Goal: Information Seeking & Learning: Learn about a topic

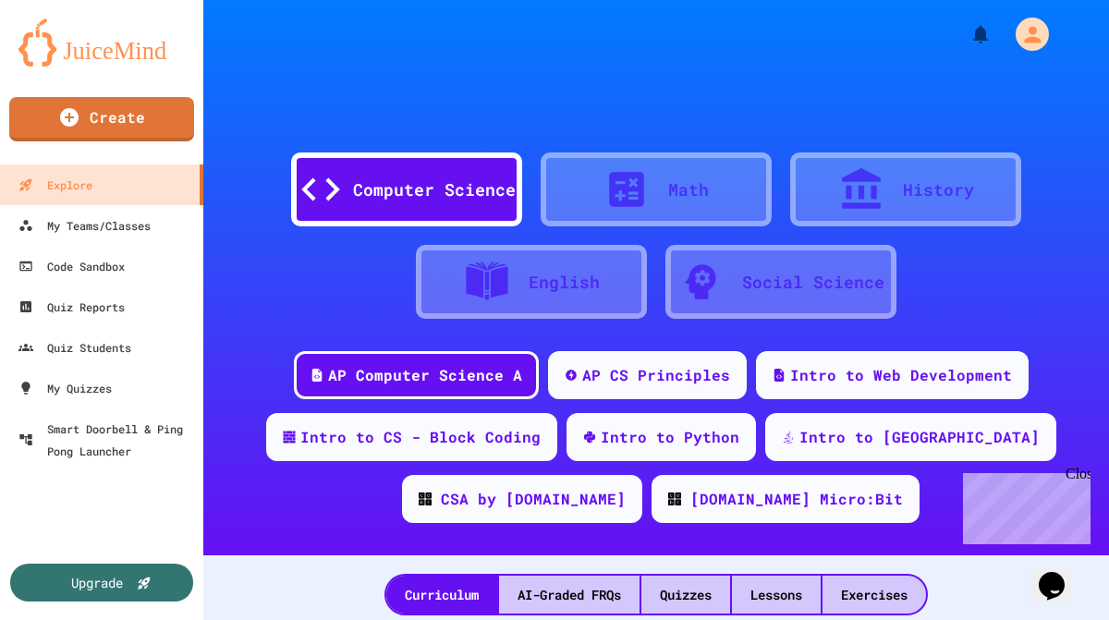
click at [1080, 471] on div "Close" at bounding box center [1076, 477] width 23 height 23
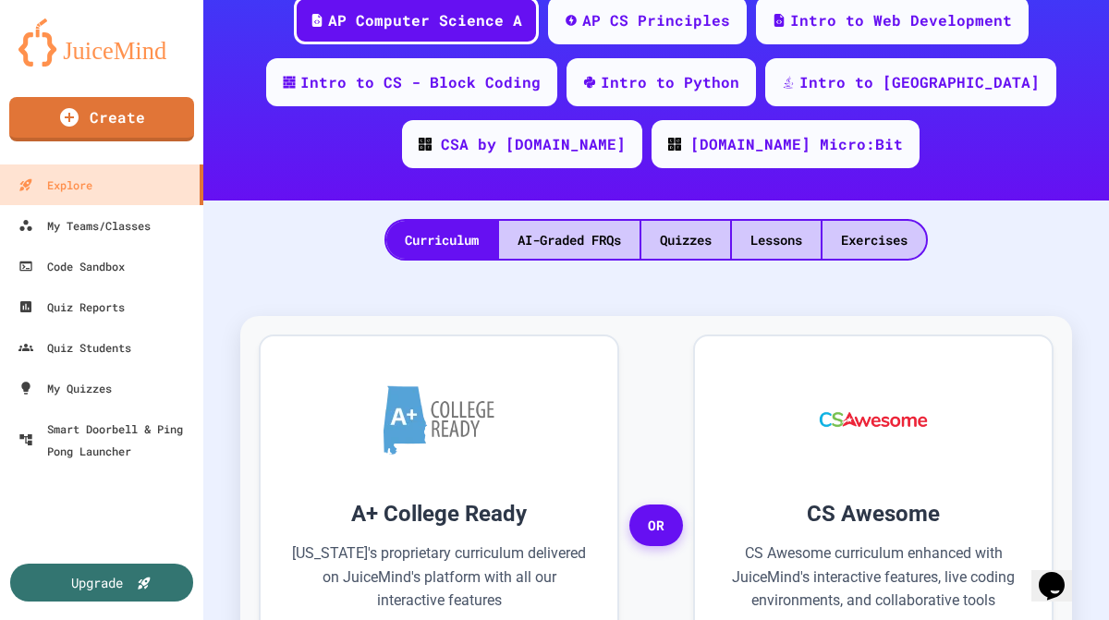
scroll to position [370, 0]
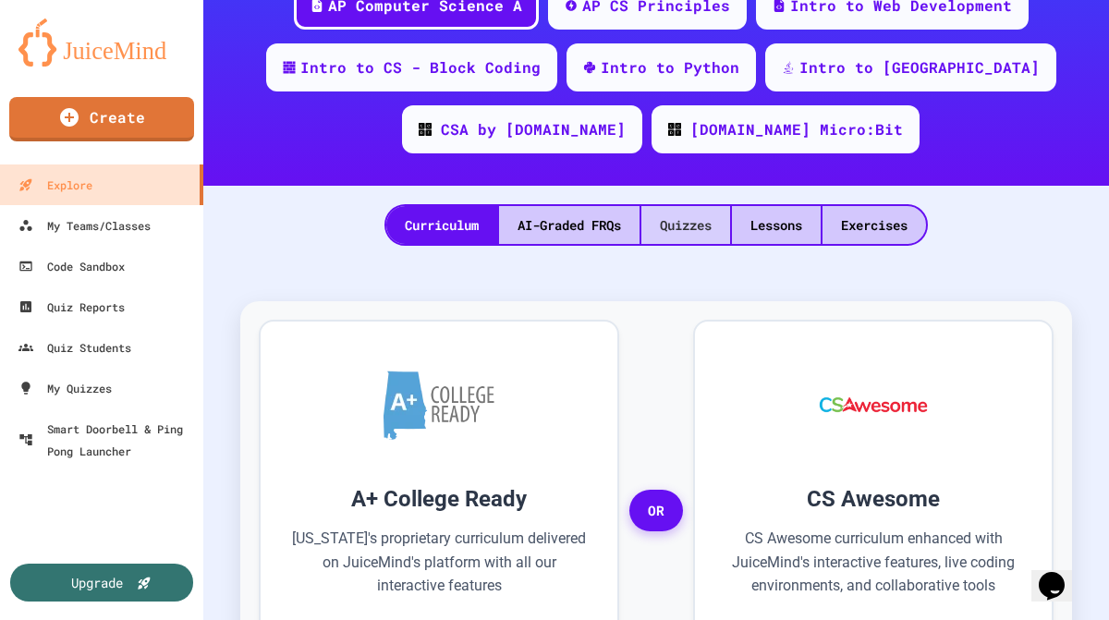
click at [675, 226] on div "Quizzes" at bounding box center [685, 225] width 89 height 38
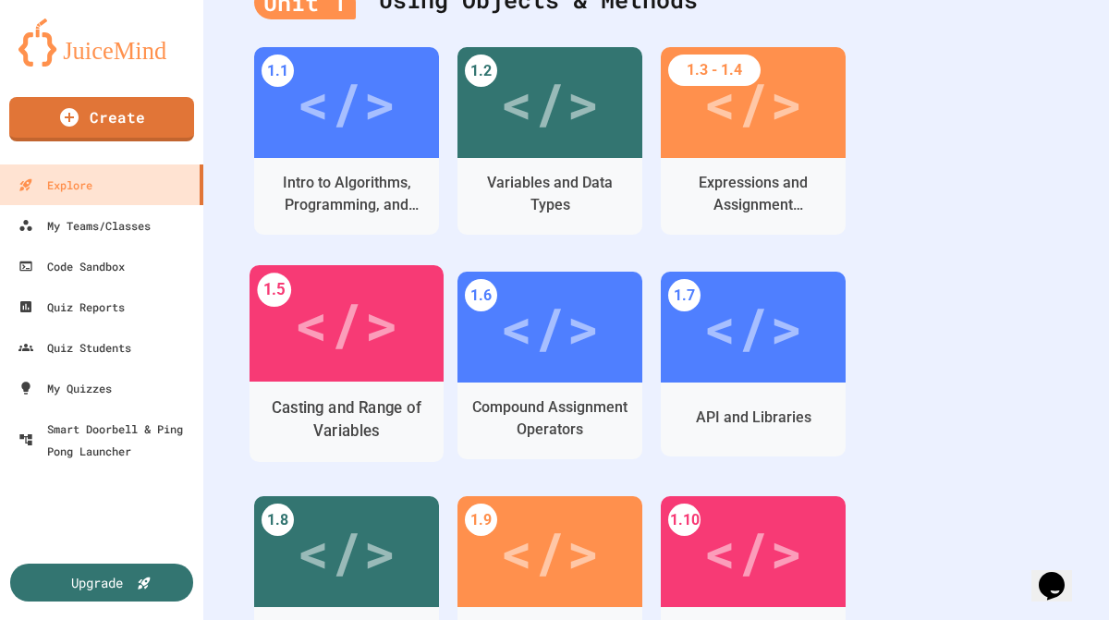
scroll to position [517, 0]
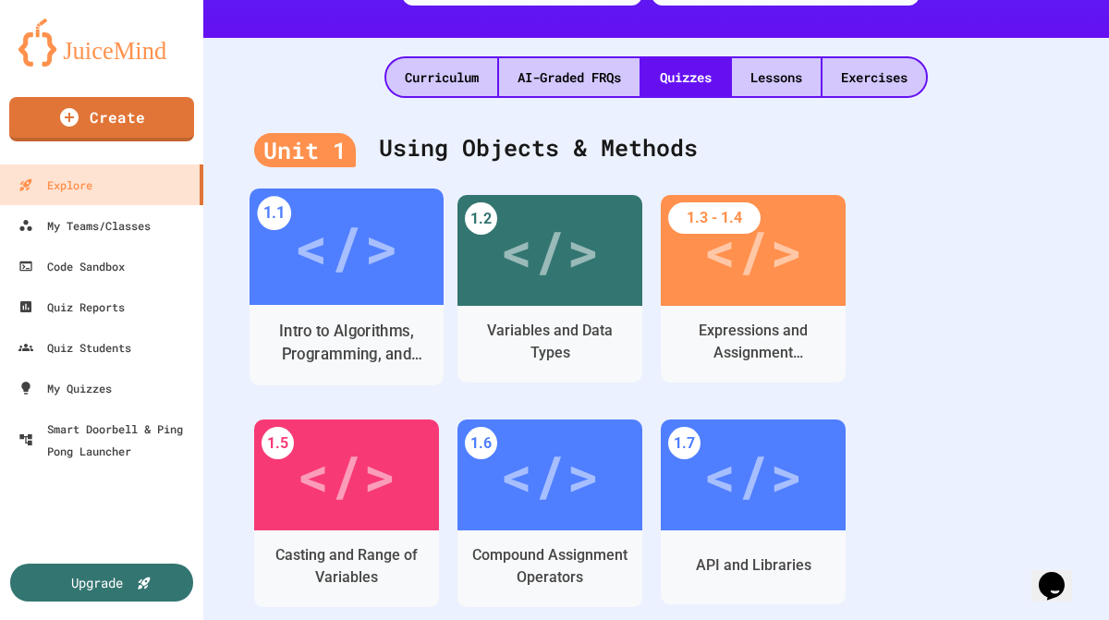
click at [360, 282] on div "</>" at bounding box center [346, 246] width 104 height 87
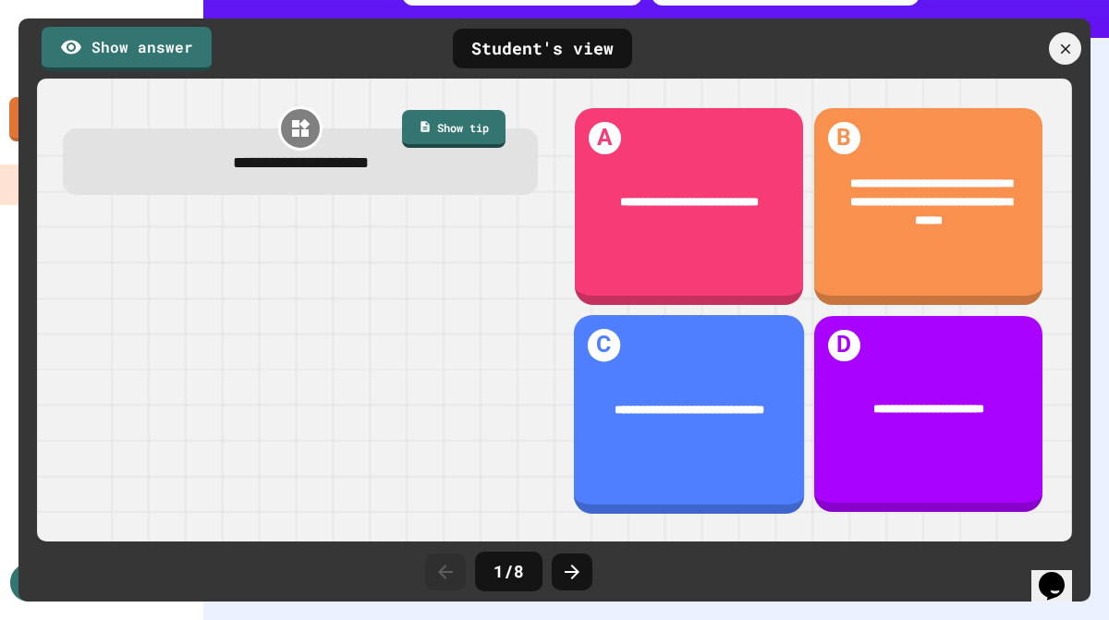
click at [125, 55] on link "Show answer" at bounding box center [127, 49] width 170 height 44
click at [314, 241] on div at bounding box center [300, 366] width 475 height 298
click at [127, 334] on div at bounding box center [300, 366] width 475 height 298
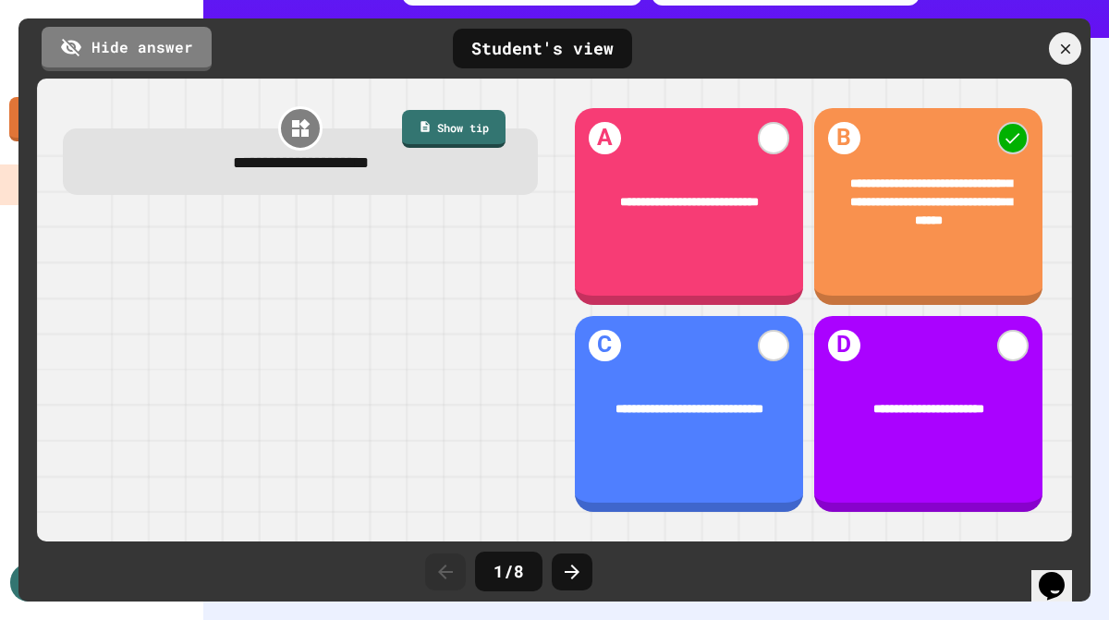
click at [549, 541] on div "**********" at bounding box center [554, 309] width 1072 height 583
click at [576, 577] on icon at bounding box center [572, 572] width 22 height 22
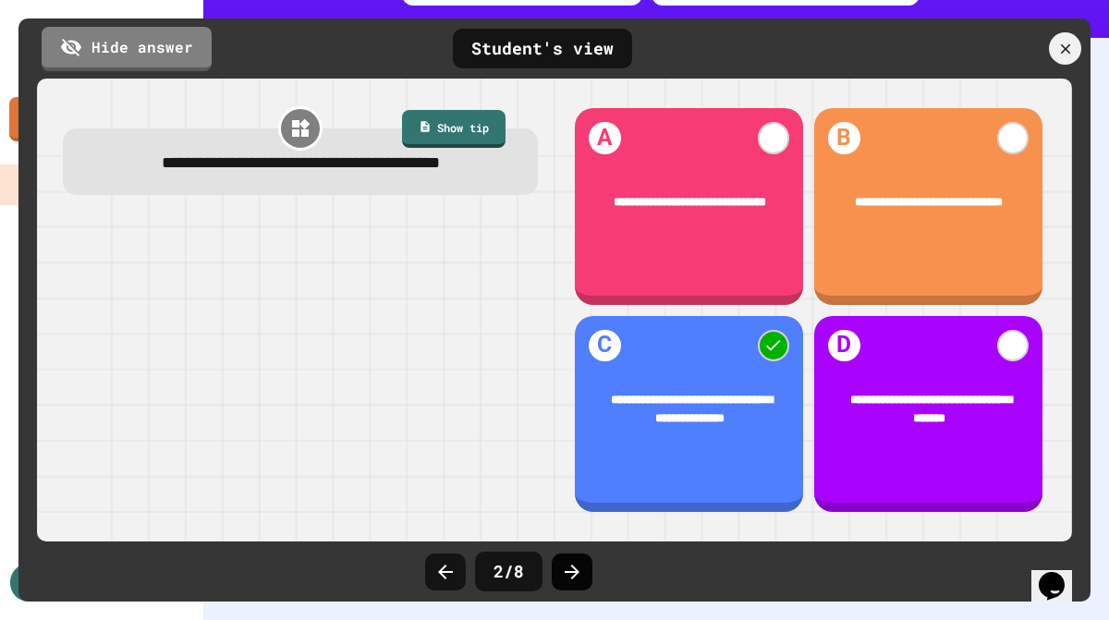
click at [565, 570] on icon at bounding box center [572, 572] width 22 height 22
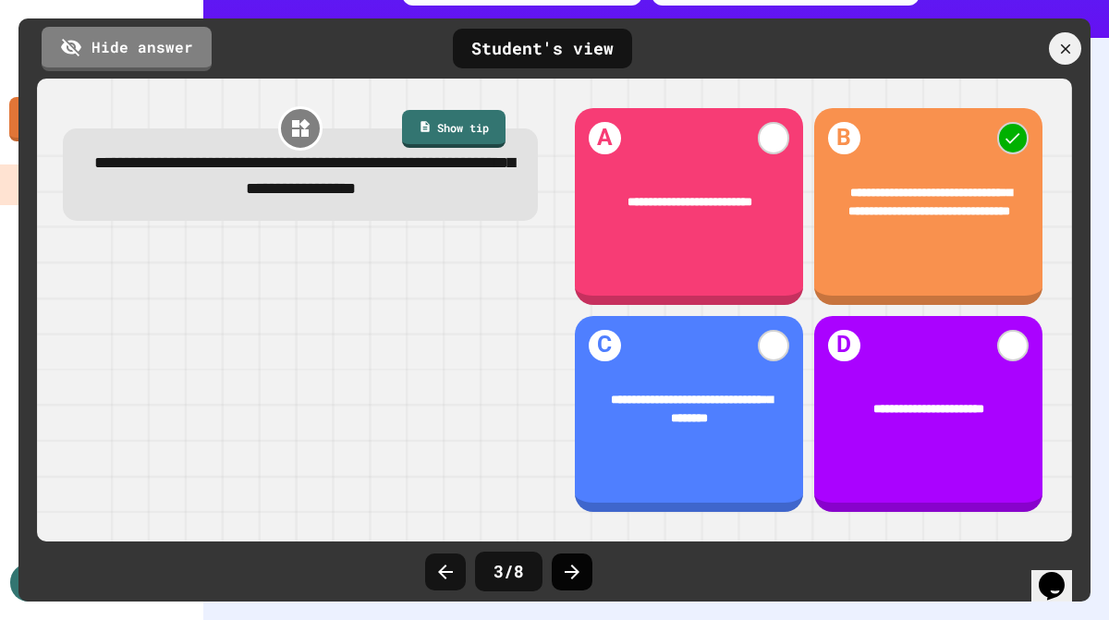
click at [567, 573] on icon at bounding box center [572, 572] width 22 height 22
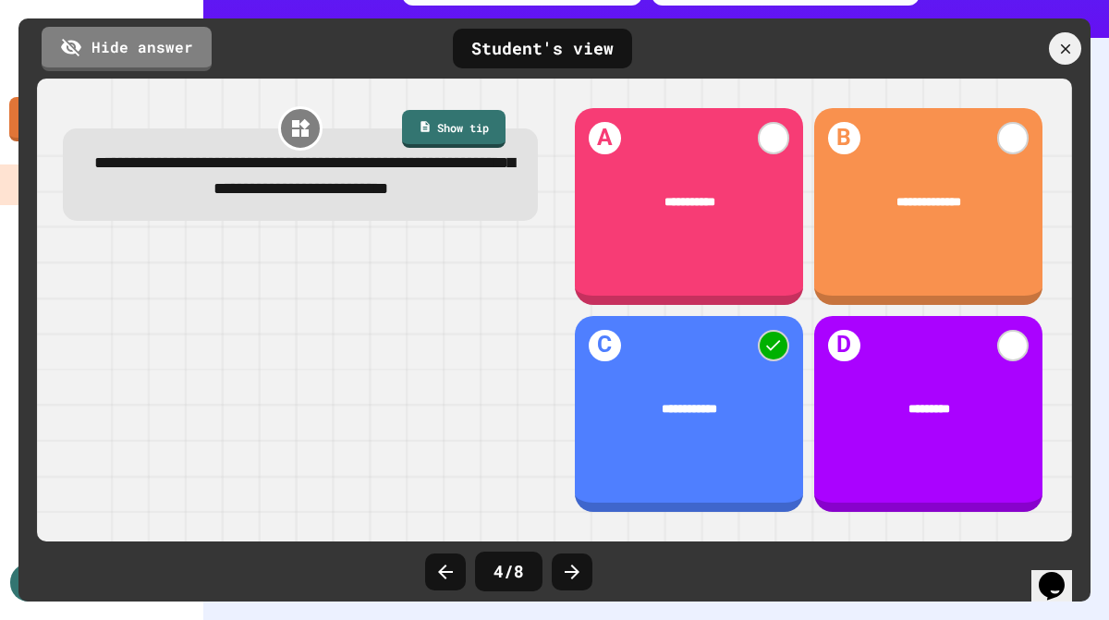
click at [567, 573] on icon at bounding box center [572, 572] width 22 height 22
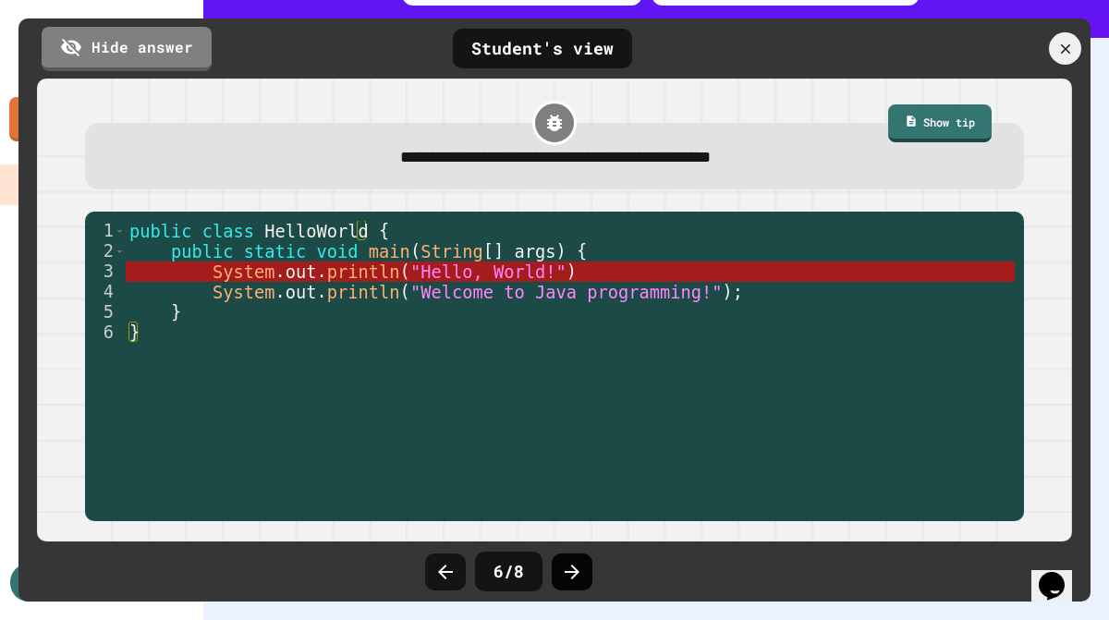
click at [572, 559] on div at bounding box center [572, 571] width 41 height 37
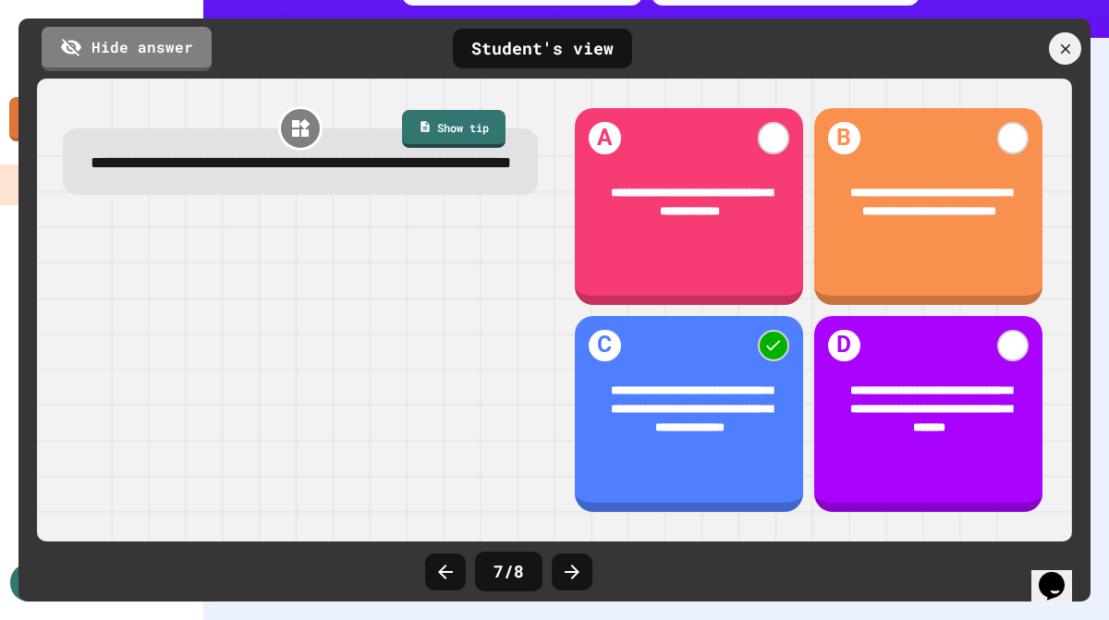
click at [572, 559] on div at bounding box center [572, 571] width 41 height 37
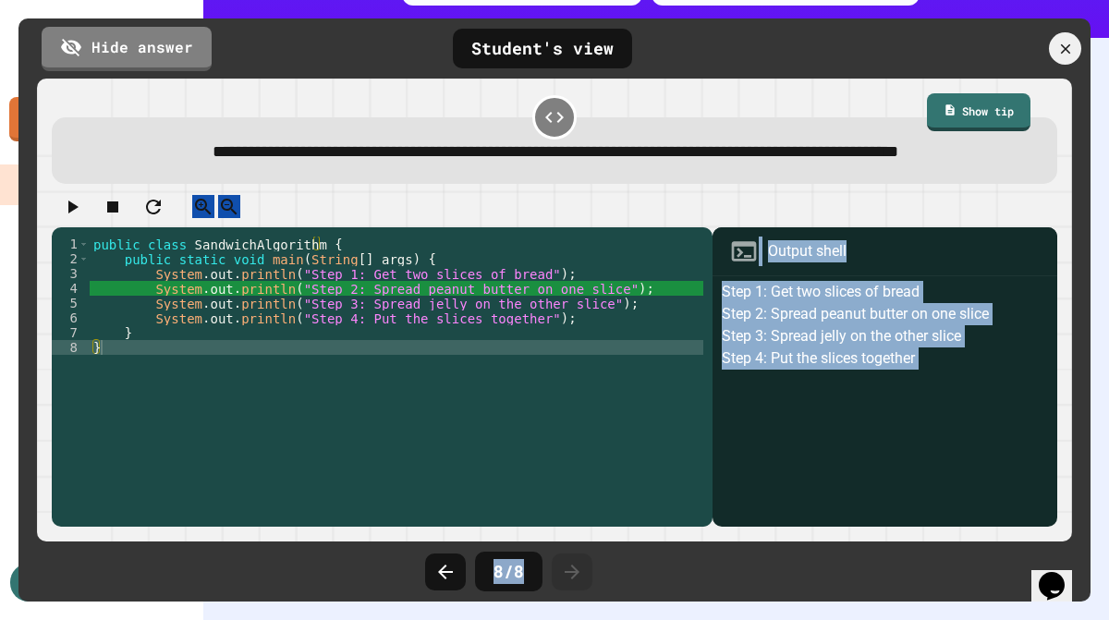
drag, startPoint x: 572, startPoint y: 560, endPoint x: 570, endPoint y: 303, distance: 256.9
click at [570, 303] on div "**********" at bounding box center [554, 309] width 1072 height 583
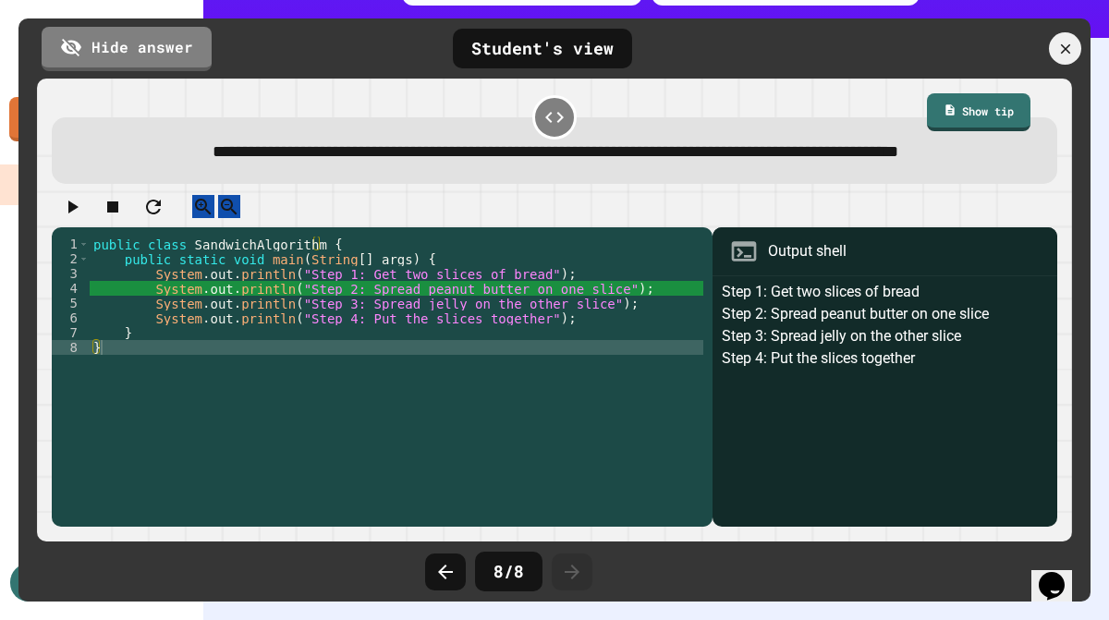
click at [634, 221] on div "1 2 3 4 5 6 7 8 public class SandwichAlgorithm { public static void main ( Stri…" at bounding box center [554, 360] width 1016 height 343
click at [183, 38] on link "Hide answer" at bounding box center [126, 47] width 171 height 46
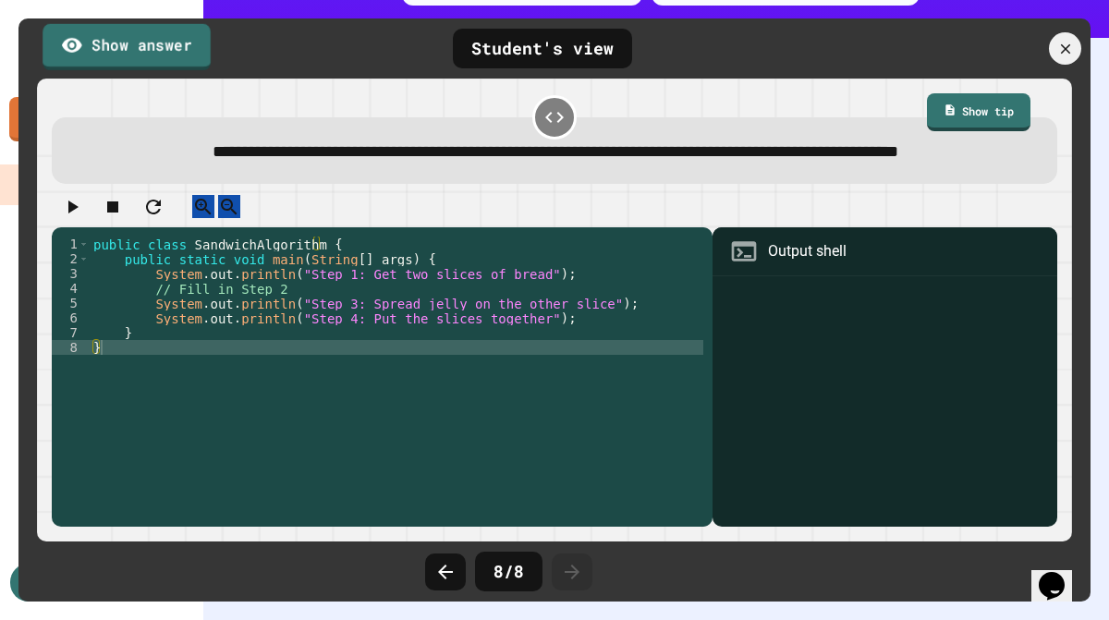
click at [183, 38] on link "Show answer" at bounding box center [126, 46] width 168 height 46
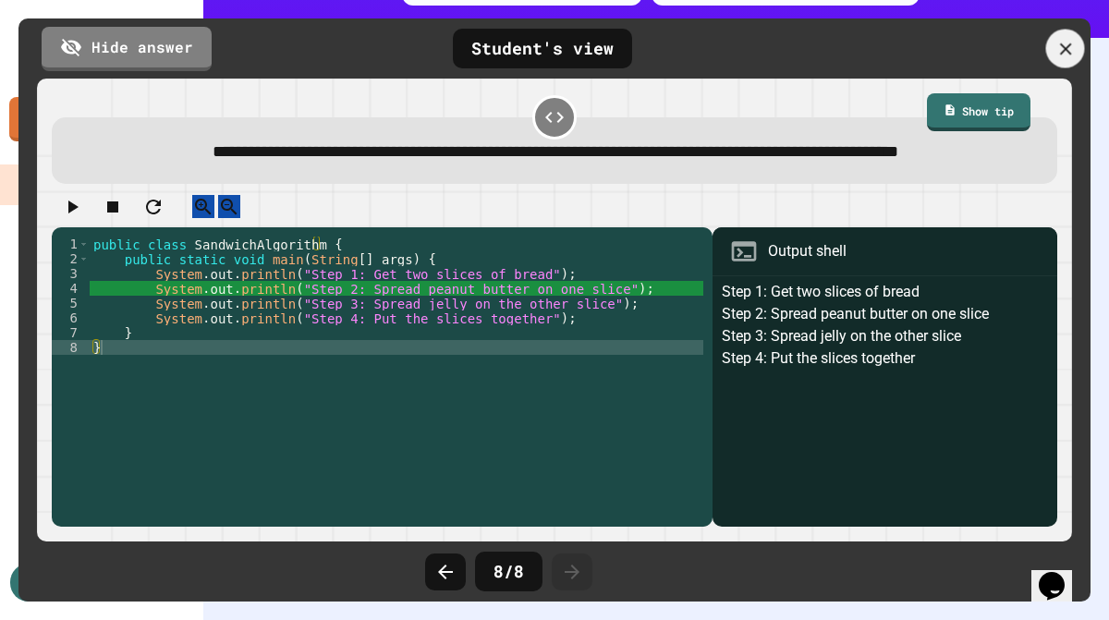
click at [1067, 46] on icon at bounding box center [1065, 48] width 12 height 12
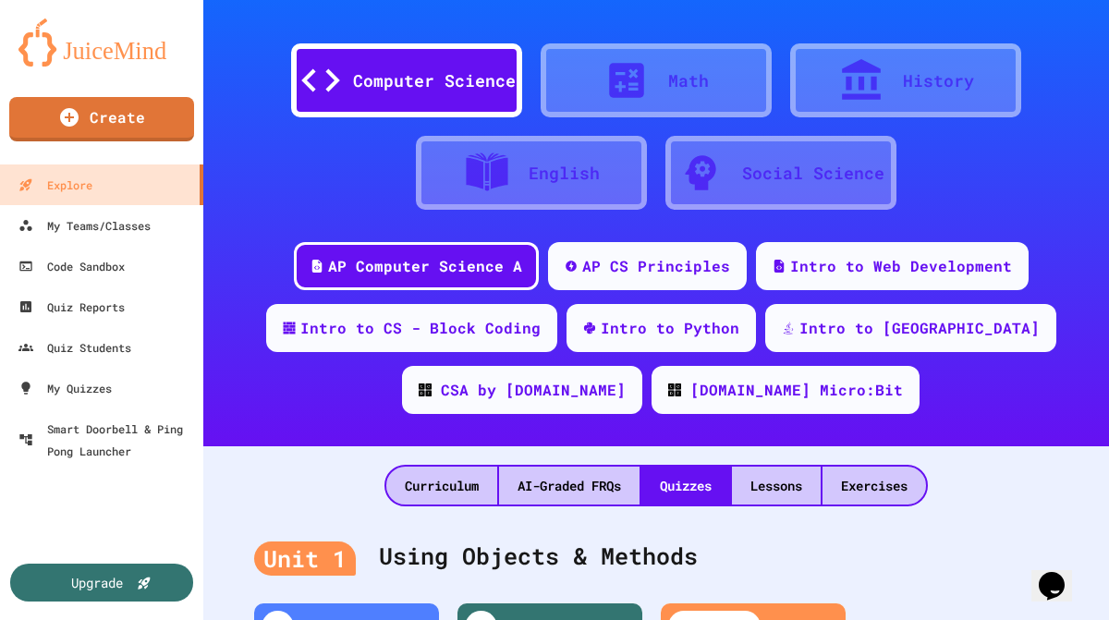
scroll to position [107, 0]
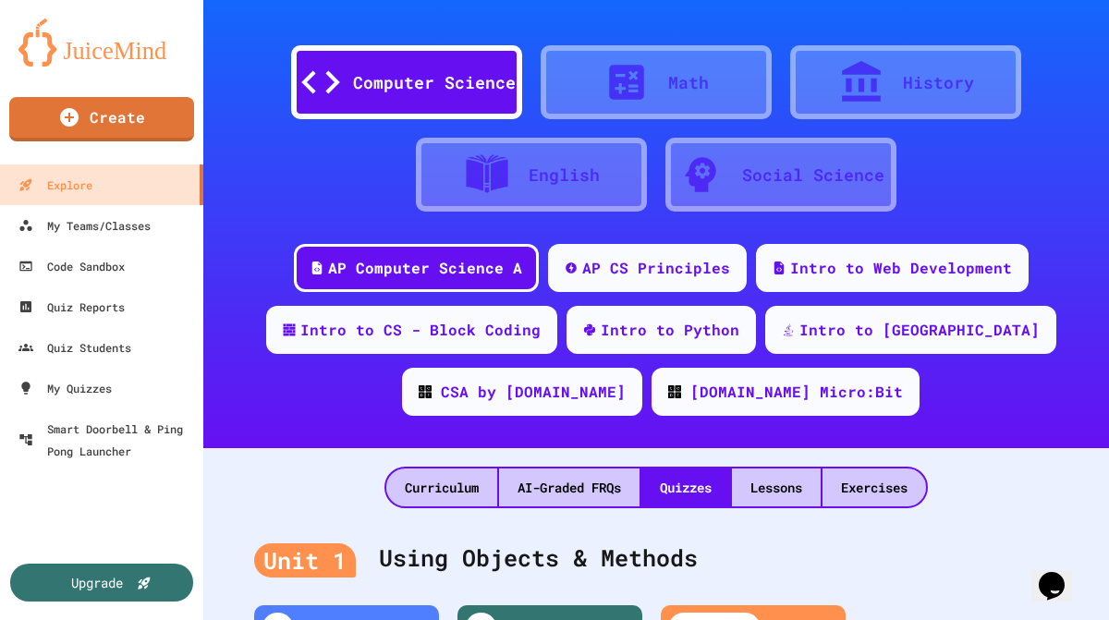
click at [614, 89] on icon at bounding box center [626, 82] width 46 height 46
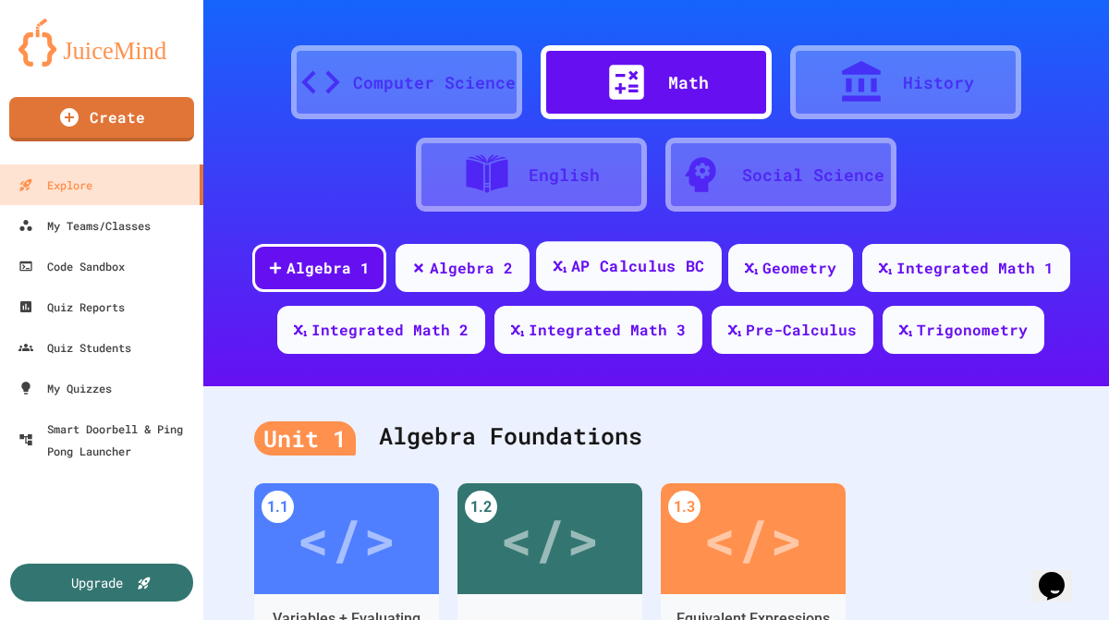
click at [613, 259] on div "AP Calculus BC" at bounding box center [637, 266] width 133 height 23
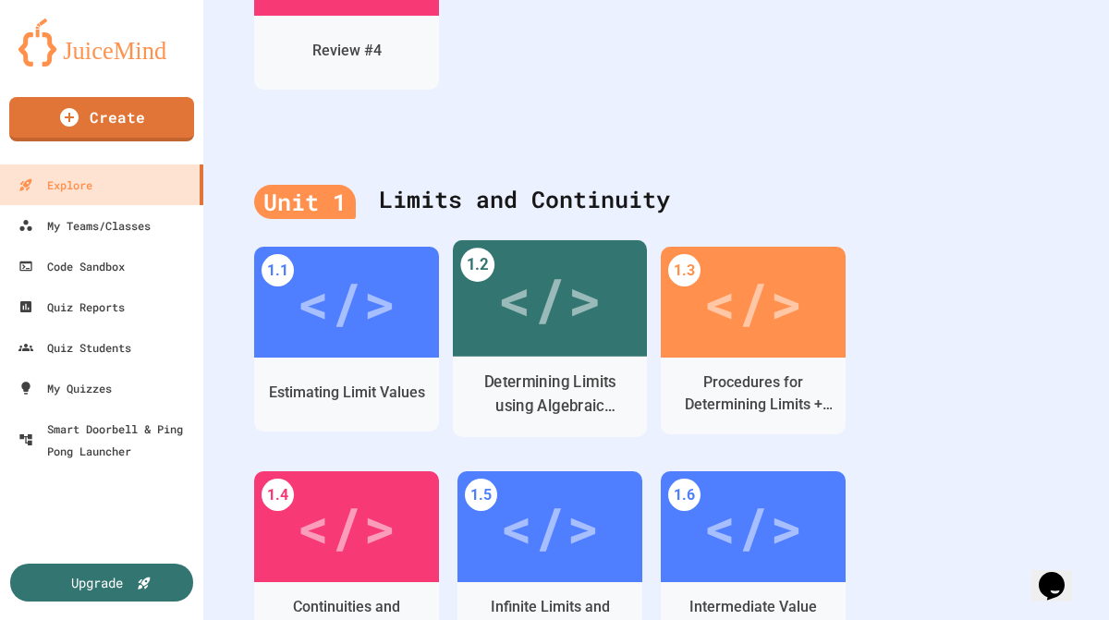
scroll to position [990, 0]
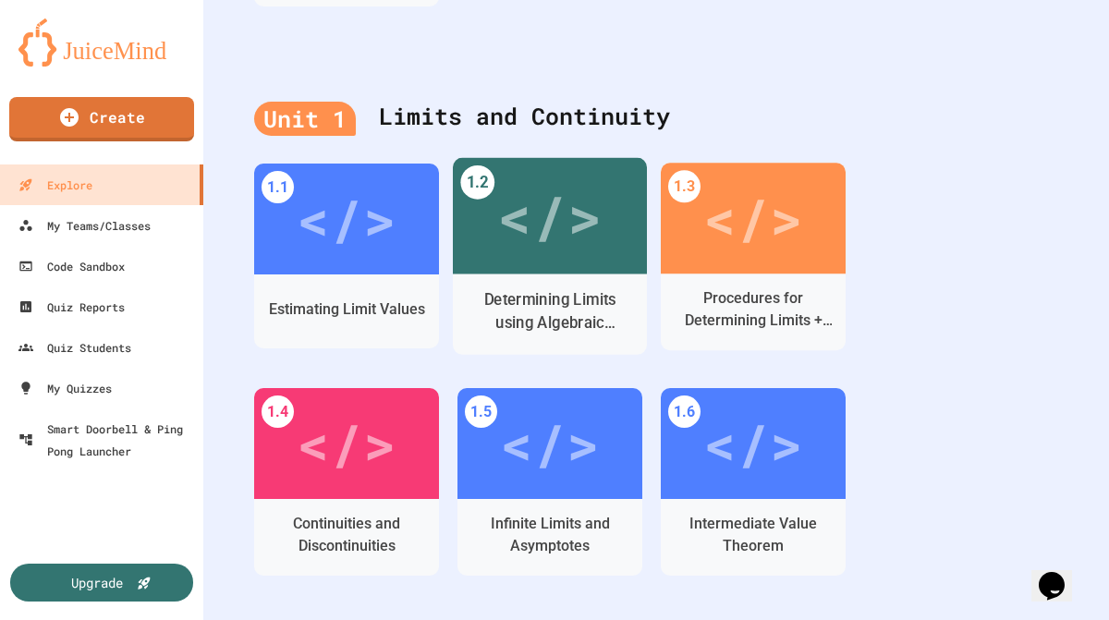
click at [572, 289] on div "Determining Limits using Algebraic Properties" at bounding box center [549, 312] width 165 height 46
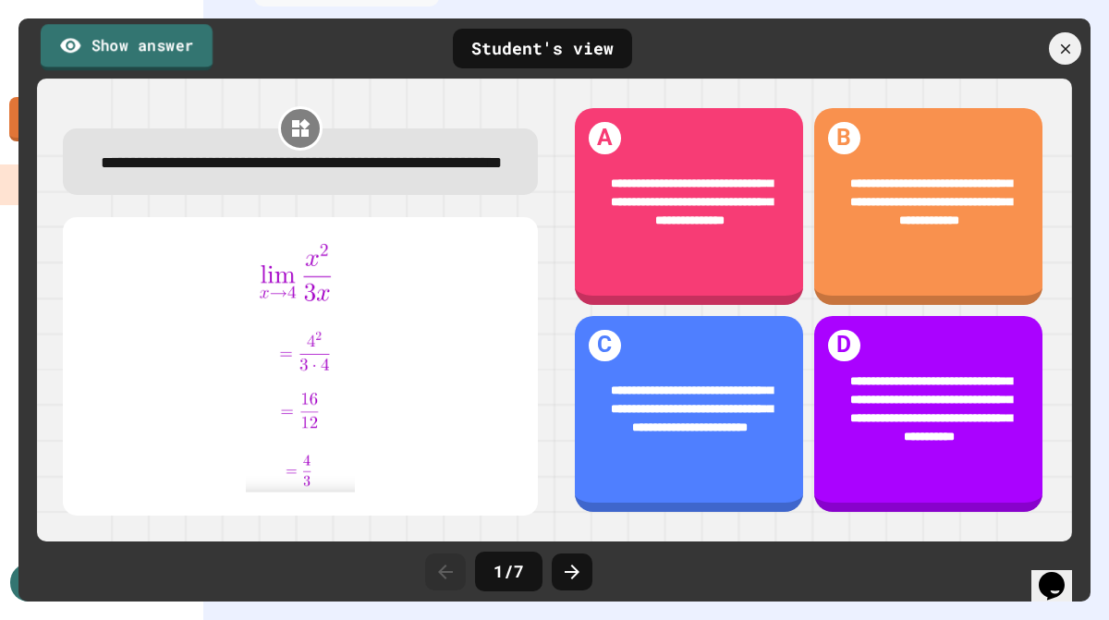
click at [170, 55] on link "Show answer" at bounding box center [127, 47] width 172 height 46
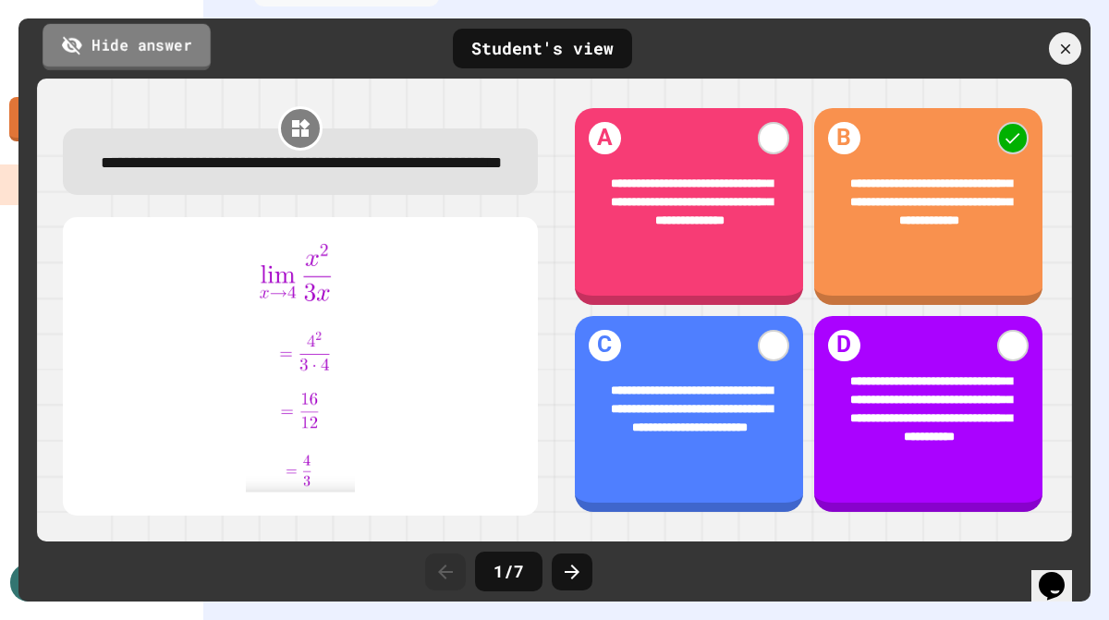
click at [170, 55] on link "Hide answer" at bounding box center [126, 46] width 168 height 46
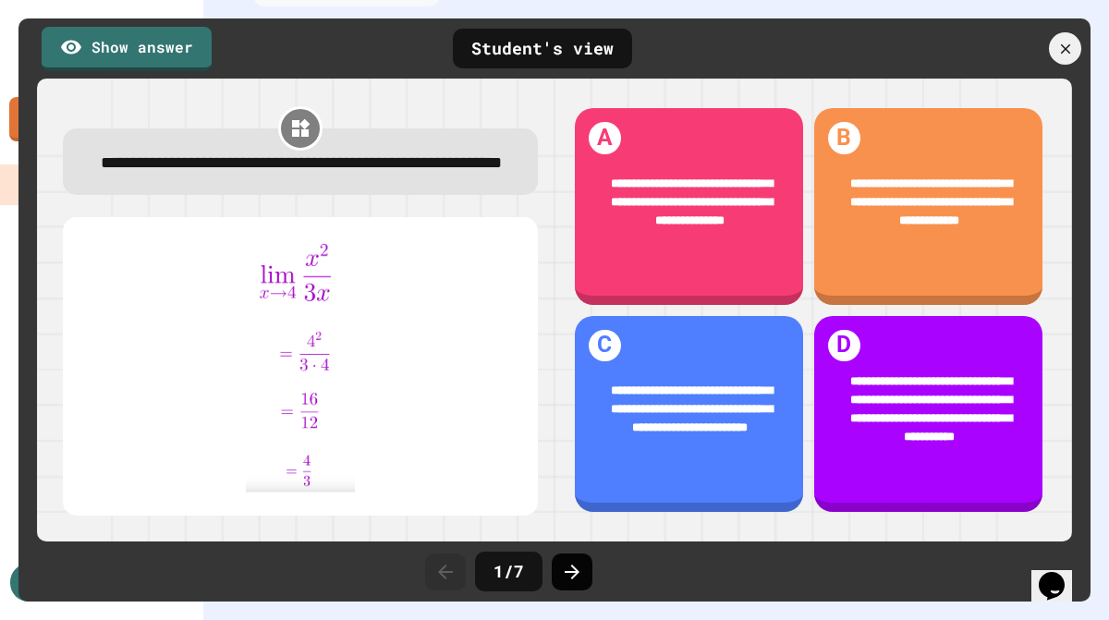
click at [578, 571] on icon at bounding box center [572, 572] width 22 height 22
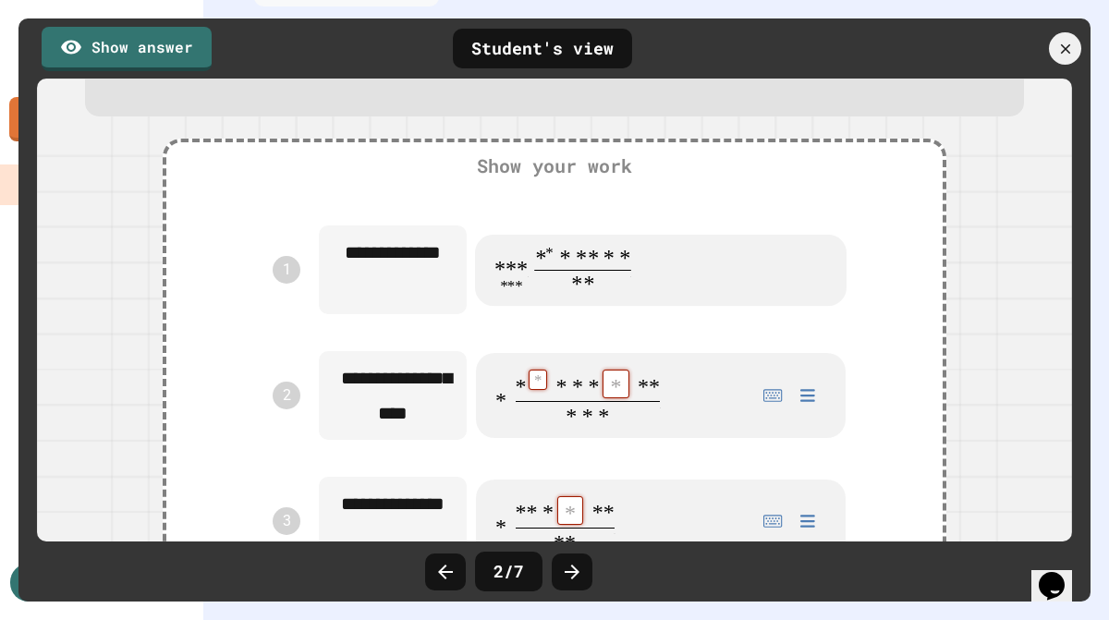
scroll to position [129, 0]
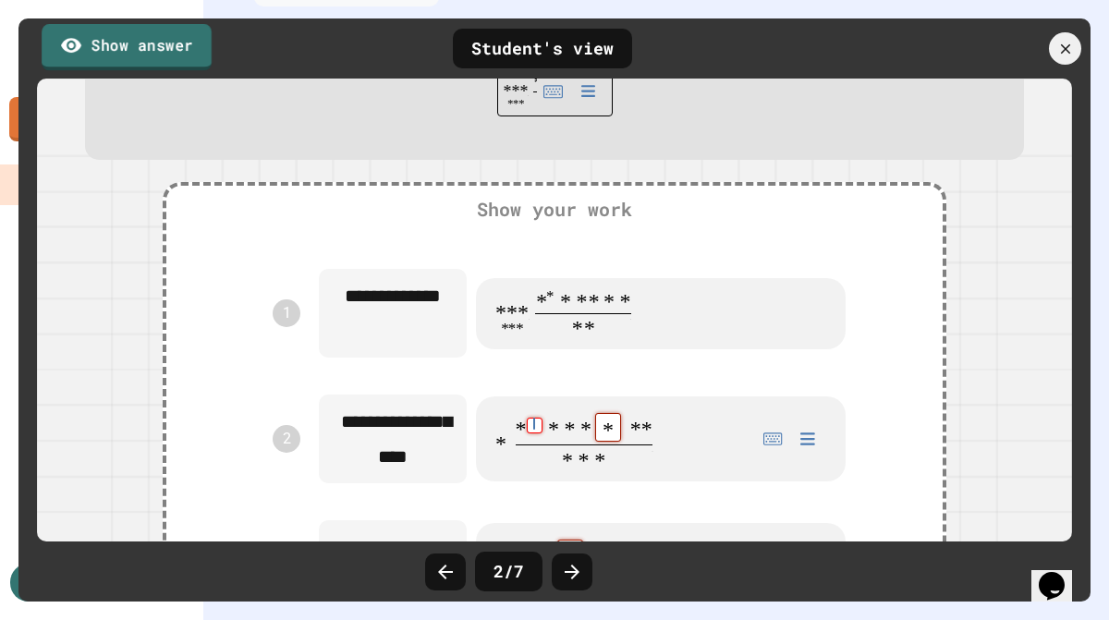
type math-field "**********"
click at [186, 44] on link "Show answer" at bounding box center [127, 47] width 172 height 46
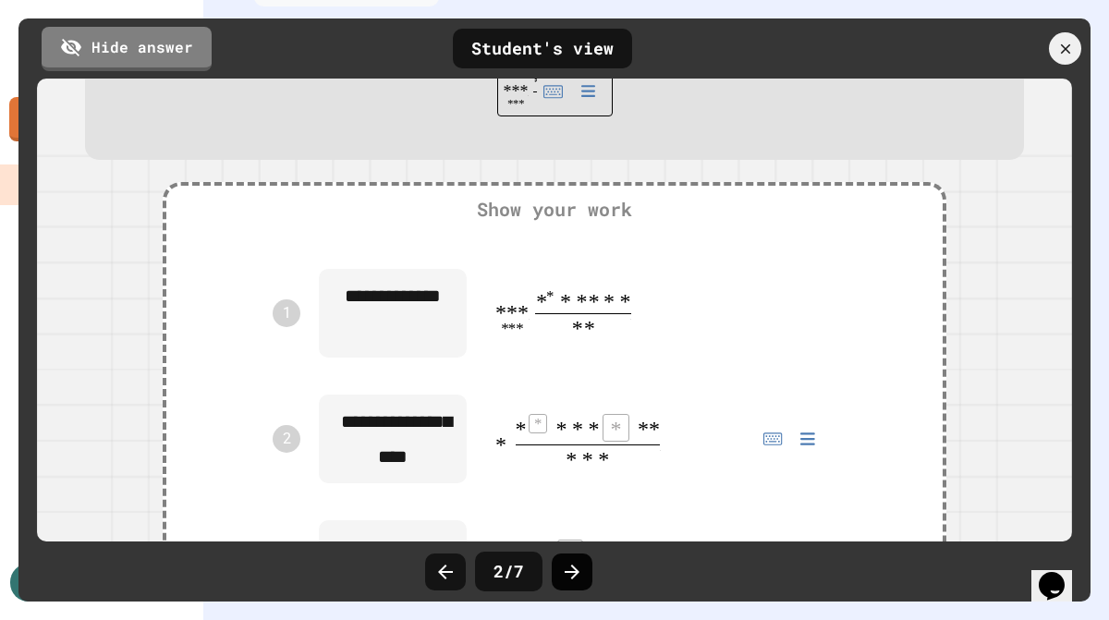
click at [582, 564] on div at bounding box center [572, 571] width 41 height 37
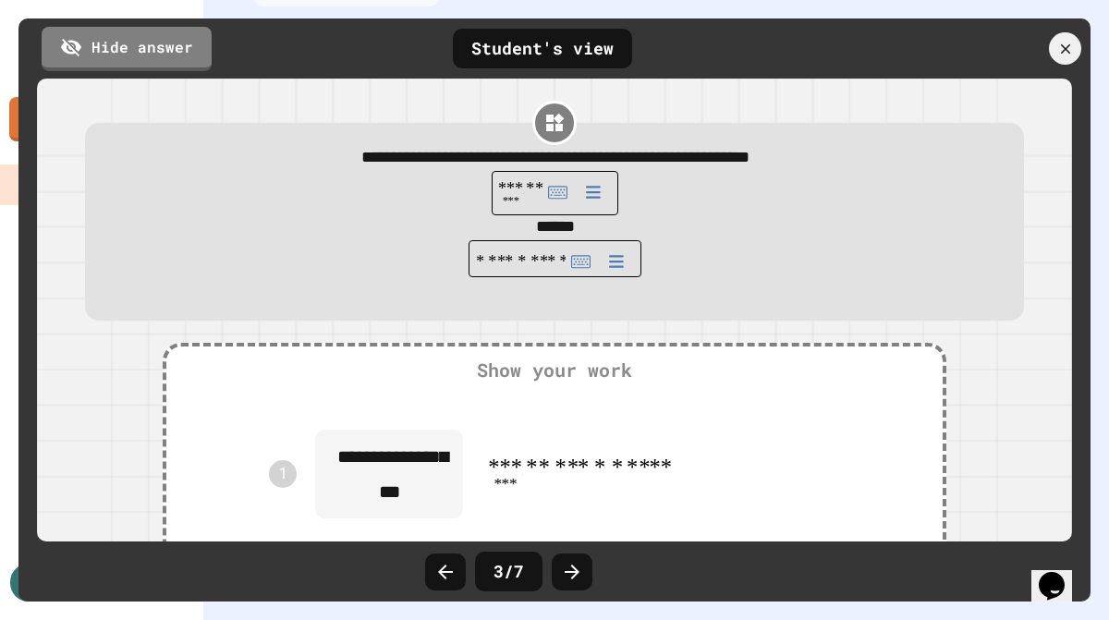
drag, startPoint x: 398, startPoint y: 209, endPoint x: 292, endPoint y: 231, distance: 108.5
click at [292, 231] on div "**********" at bounding box center [554, 223] width 893 height 157
click at [292, 231] on div "******" at bounding box center [554, 228] width 893 height 26
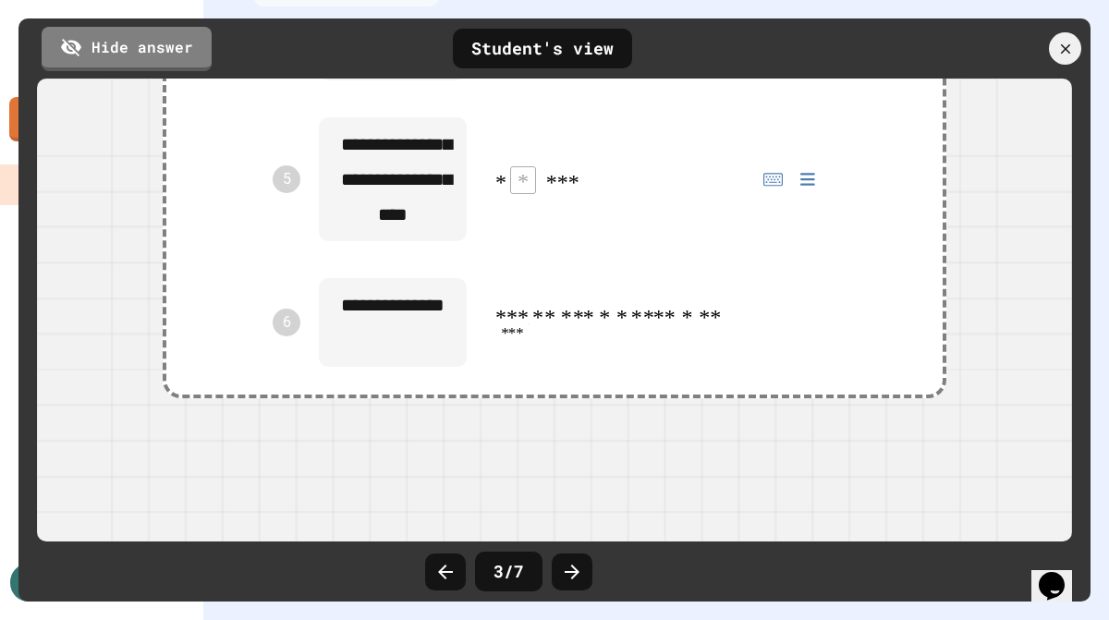
scroll to position [924, 0]
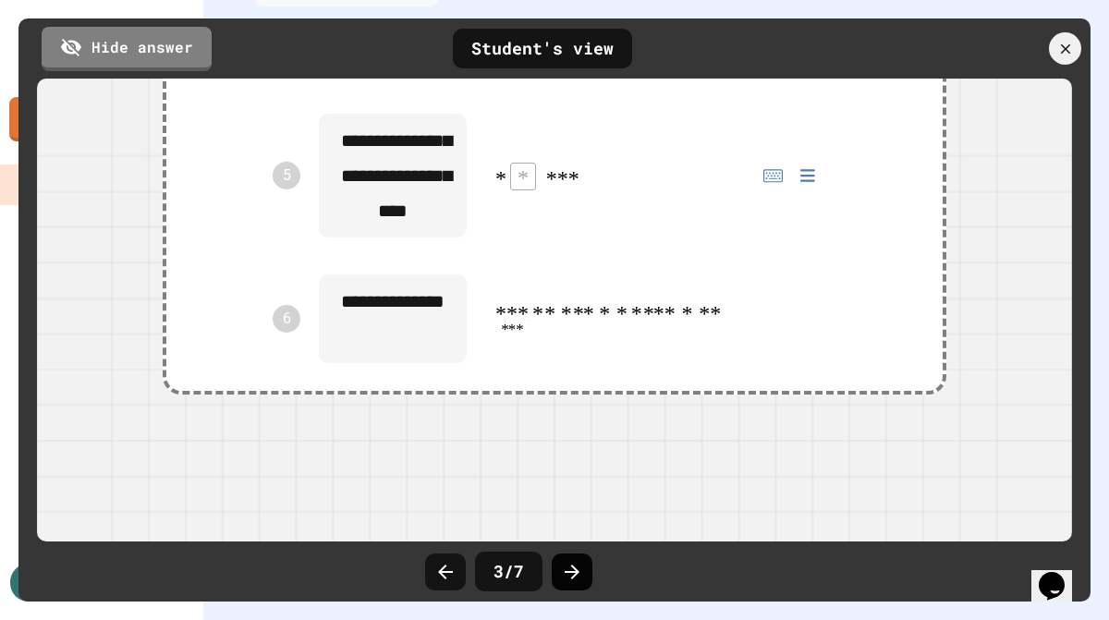
click at [566, 564] on icon at bounding box center [572, 572] width 22 height 22
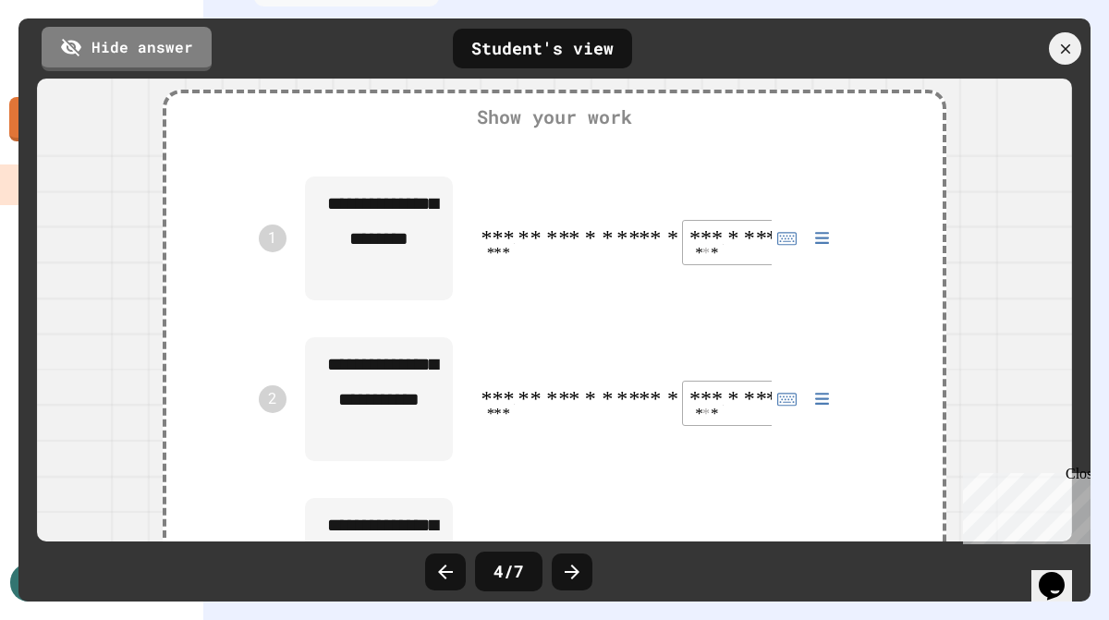
scroll to position [122, 0]
click at [569, 571] on icon at bounding box center [572, 572] width 15 height 15
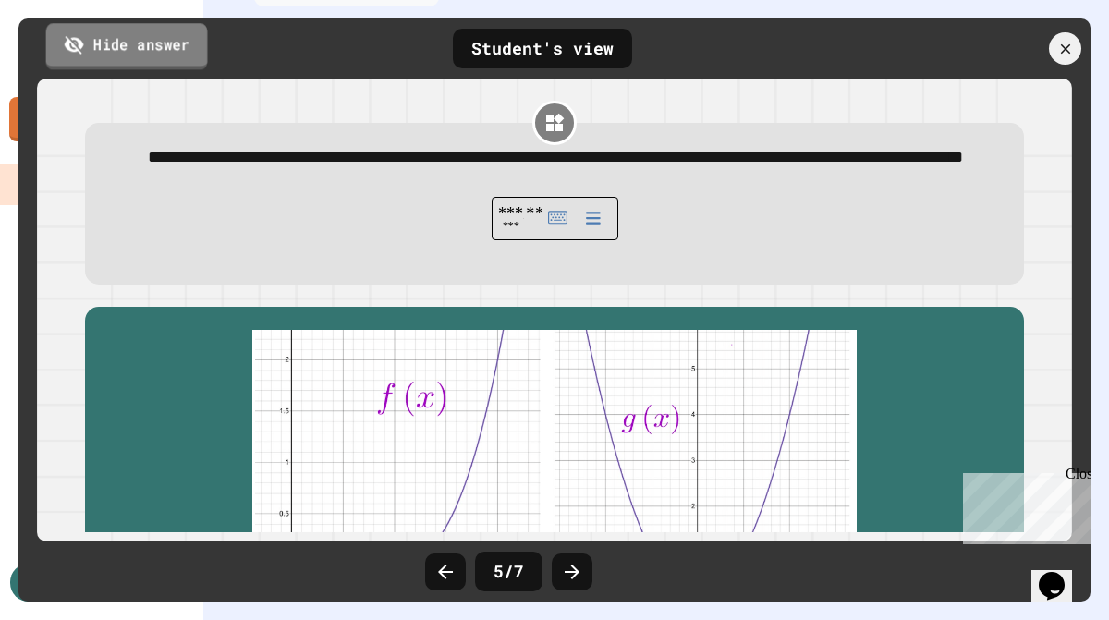
click at [165, 52] on link "Hide answer" at bounding box center [127, 46] width 162 height 46
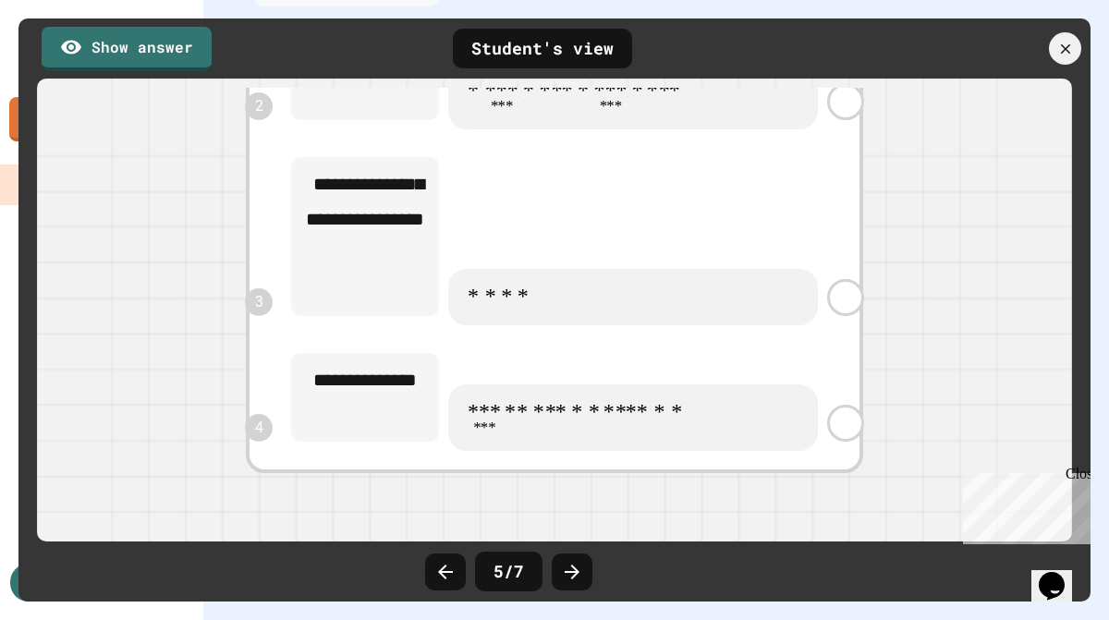
scroll to position [920, 0]
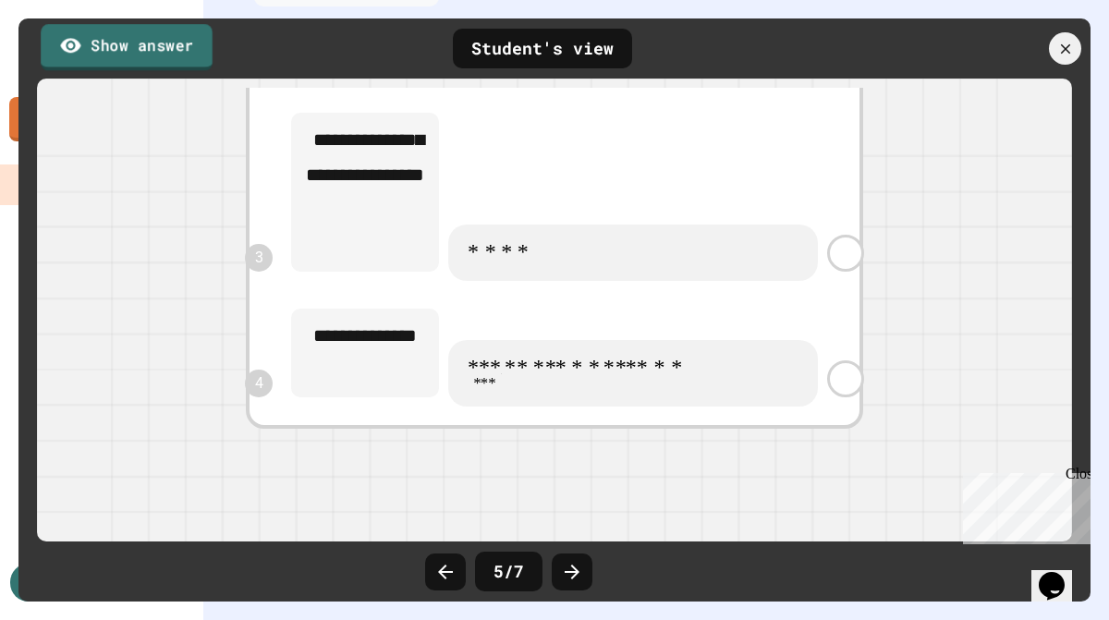
click at [180, 51] on link "Show answer" at bounding box center [127, 47] width 172 height 46
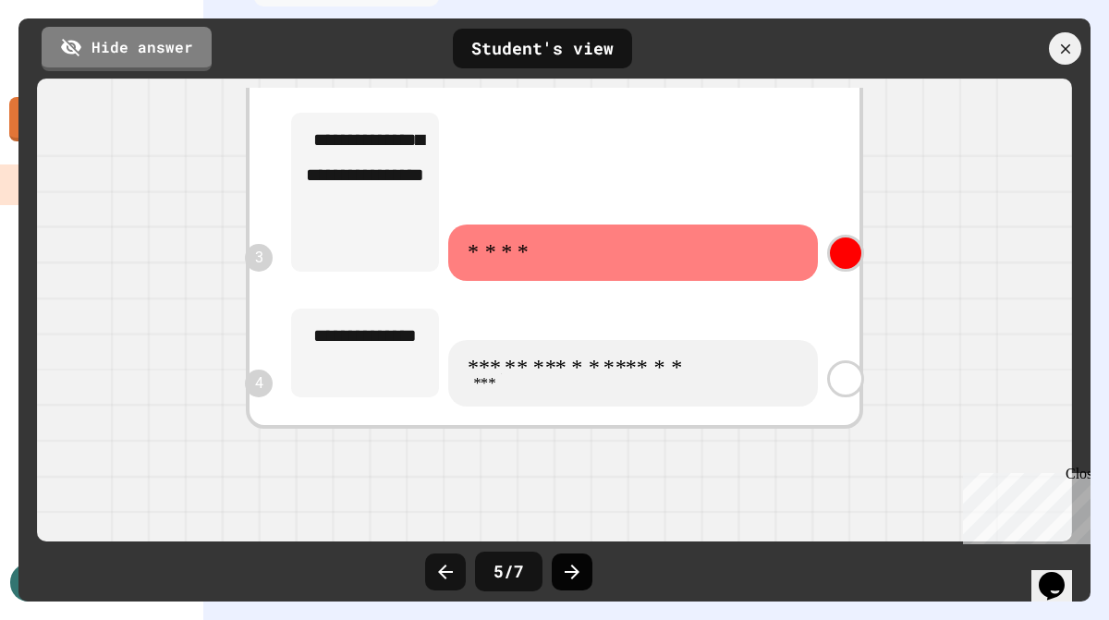
click at [565, 565] on icon at bounding box center [572, 572] width 22 height 22
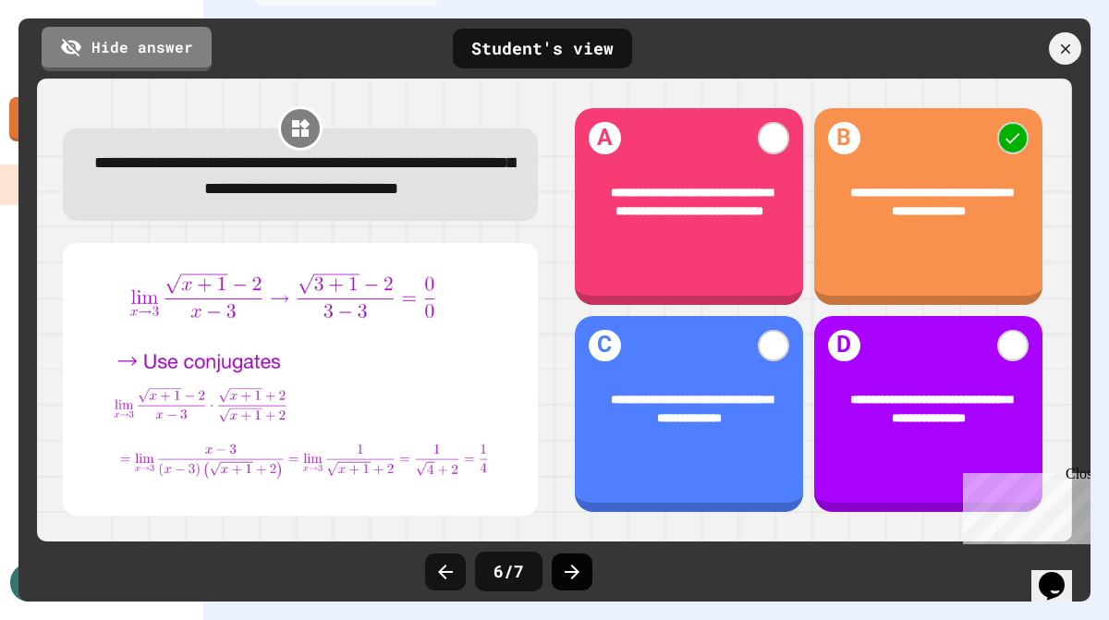
click at [571, 575] on icon at bounding box center [572, 572] width 22 height 22
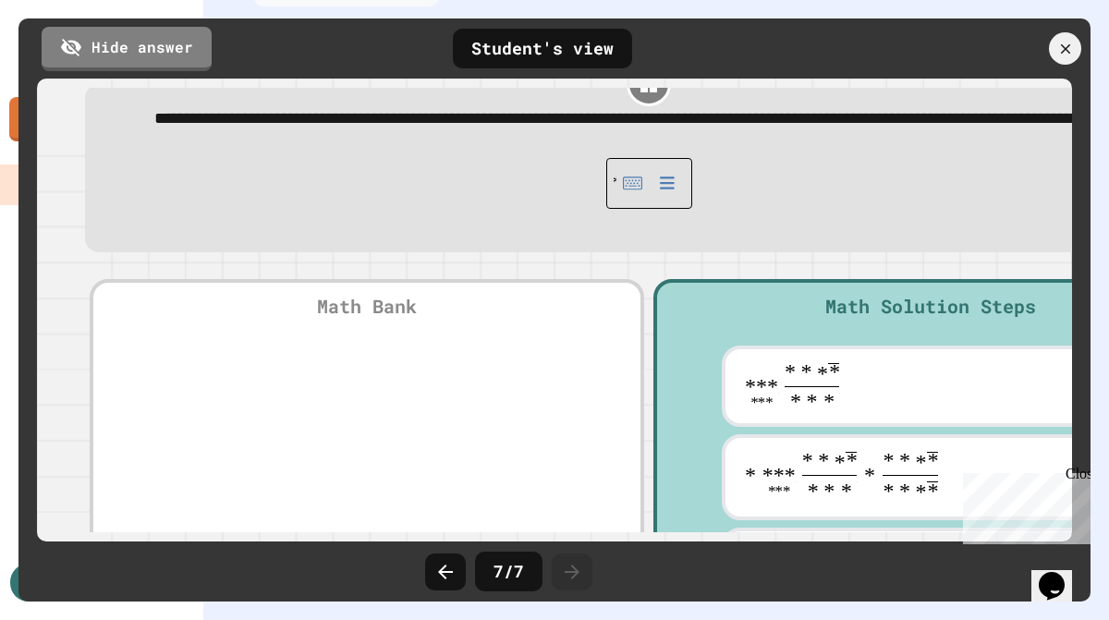
scroll to position [40, 0]
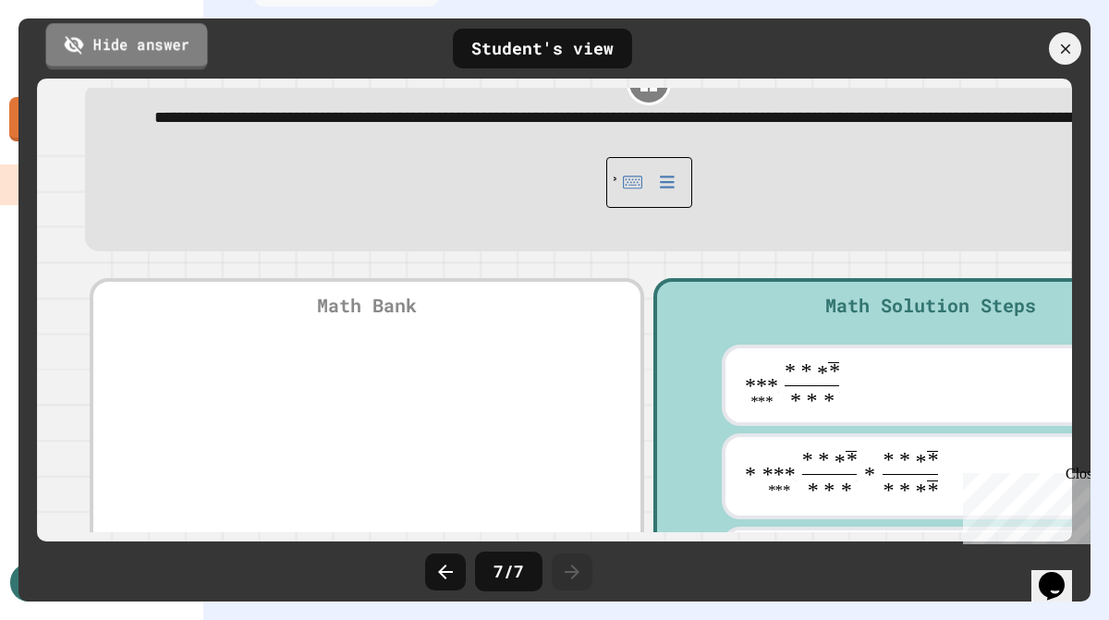
click at [159, 48] on link "Hide answer" at bounding box center [127, 46] width 162 height 46
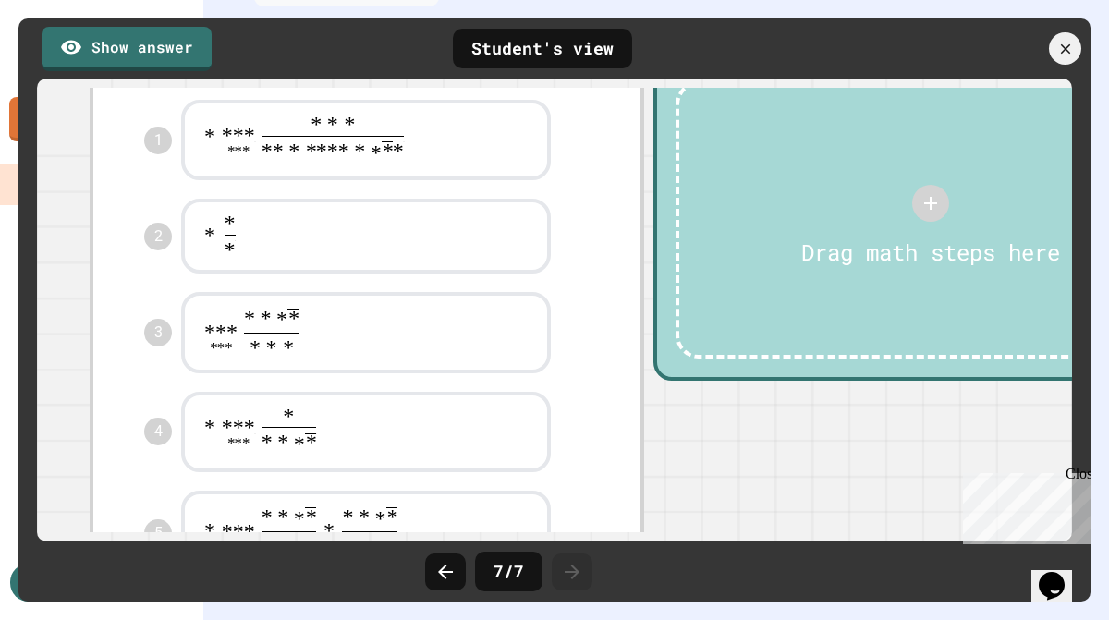
scroll to position [296, 0]
click at [162, 46] on link "Show answer" at bounding box center [126, 45] width 155 height 46
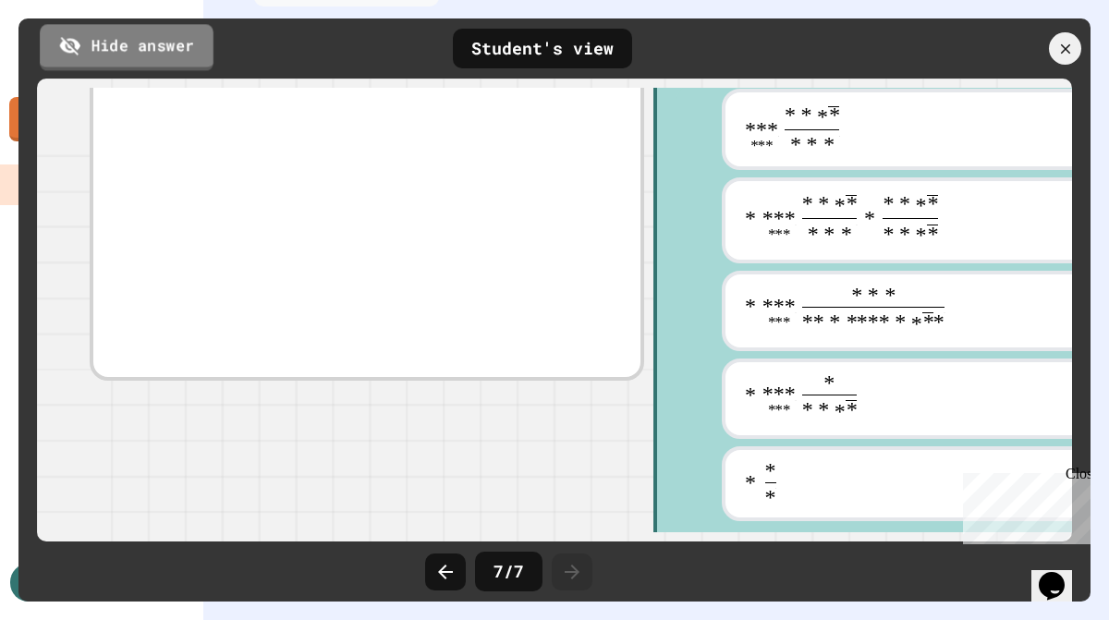
click at [142, 50] on link "Hide answer" at bounding box center [127, 47] width 174 height 46
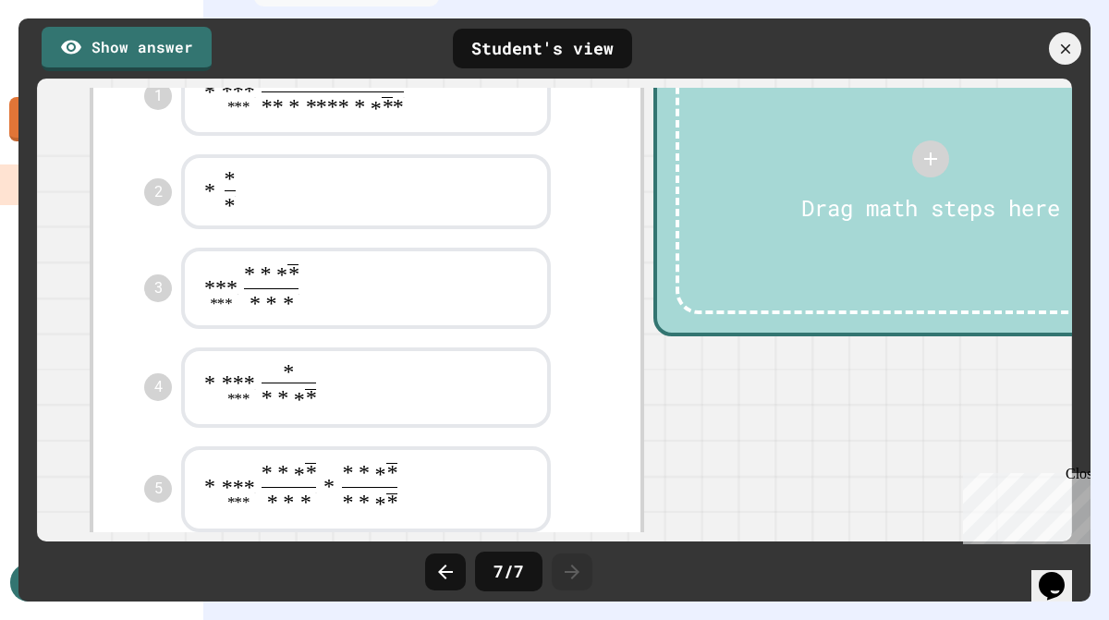
scroll to position [340, 0]
click at [171, 54] on link "Show answer" at bounding box center [126, 47] width 171 height 46
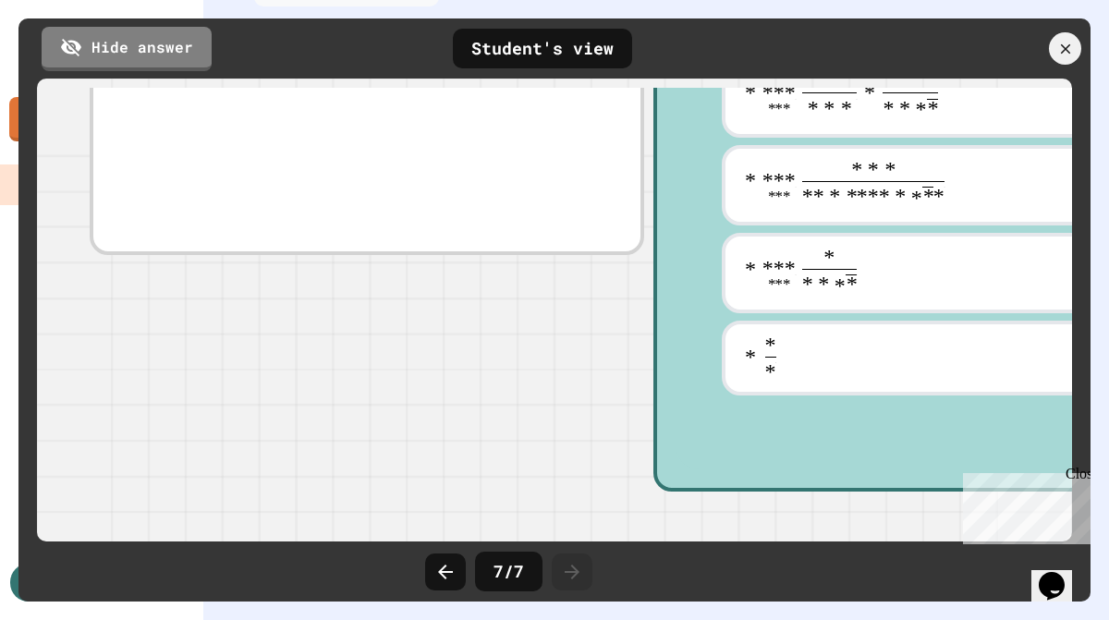
scroll to position [469, 0]
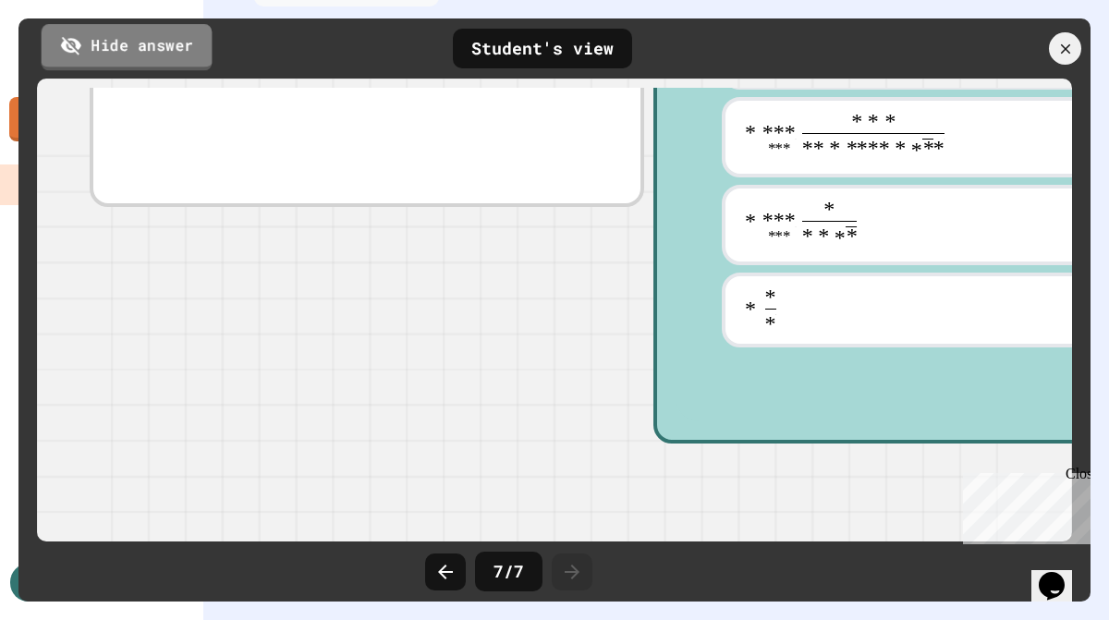
click at [166, 37] on link "Hide answer" at bounding box center [127, 47] width 171 height 46
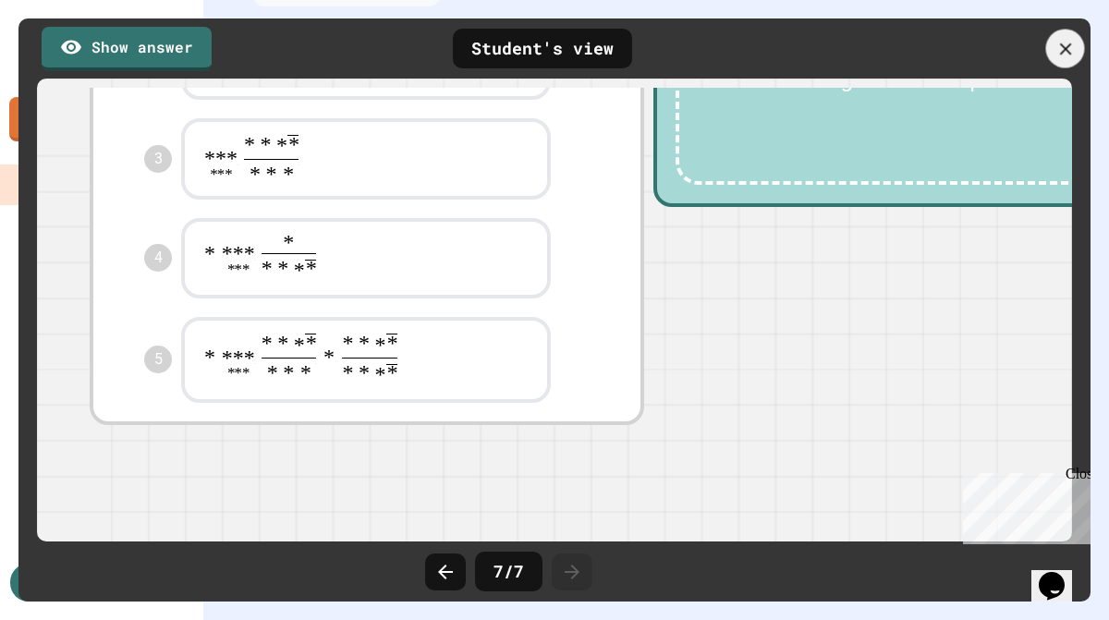
click at [1065, 49] on icon at bounding box center [1065, 48] width 12 height 12
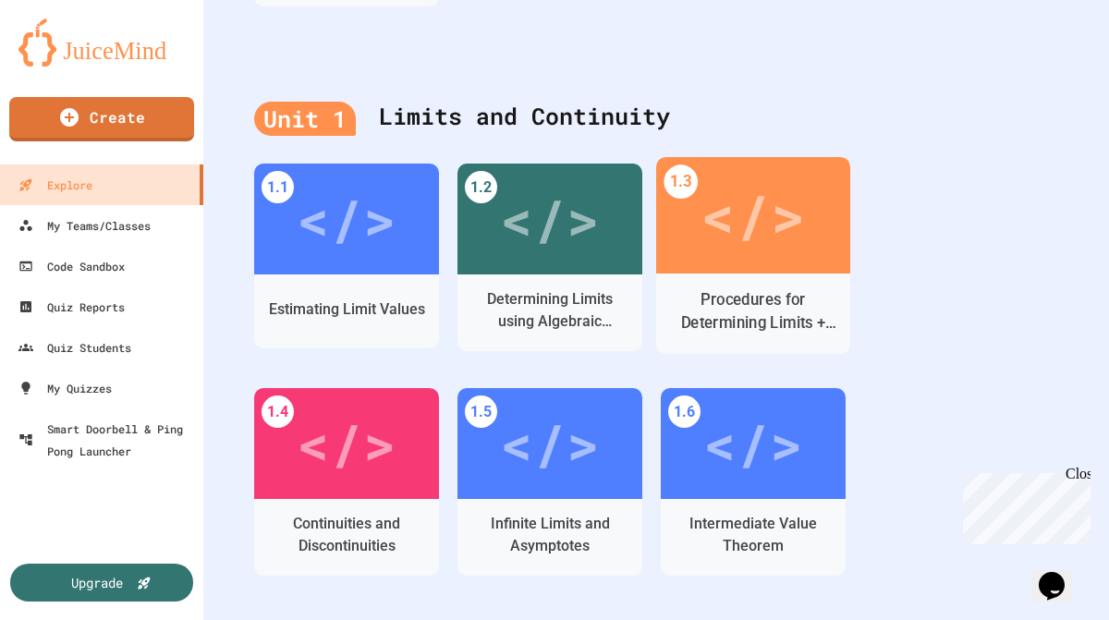
click at [734, 309] on div "Procedures for Determining Limits + Squeeze Theorem" at bounding box center [753, 311] width 165 height 46
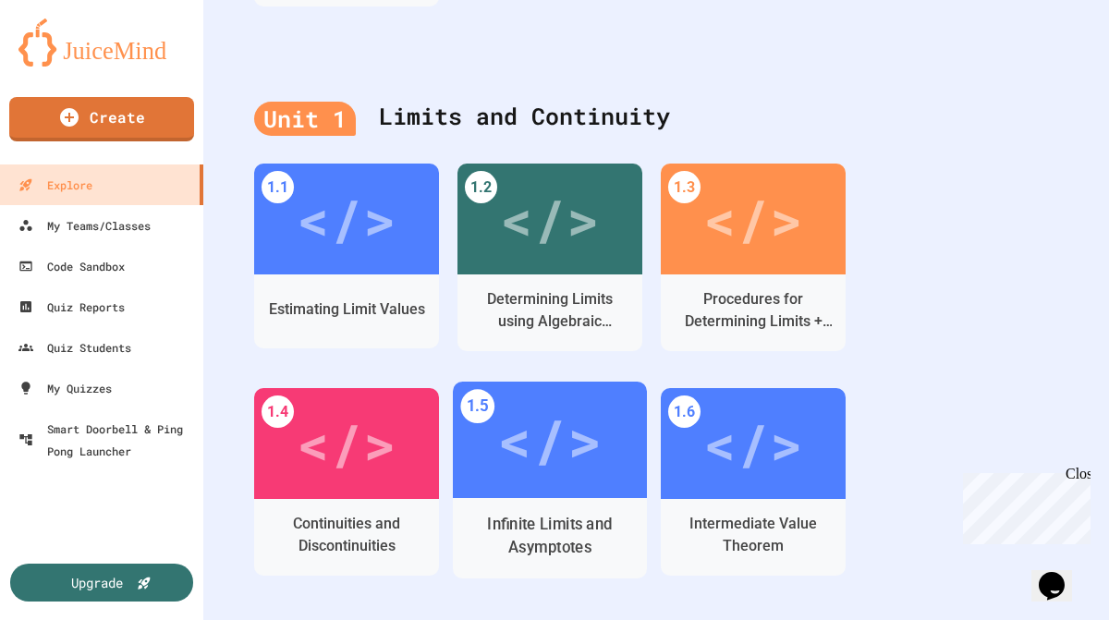
scroll to position [1024, 0]
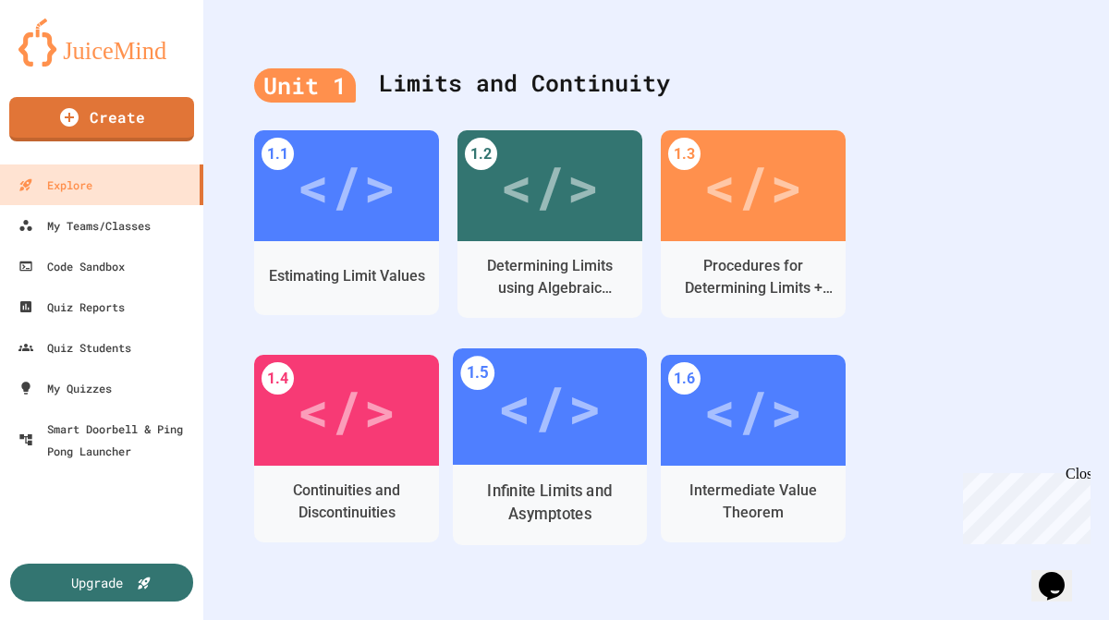
click at [530, 418] on div "</>" at bounding box center [549, 407] width 104 height 88
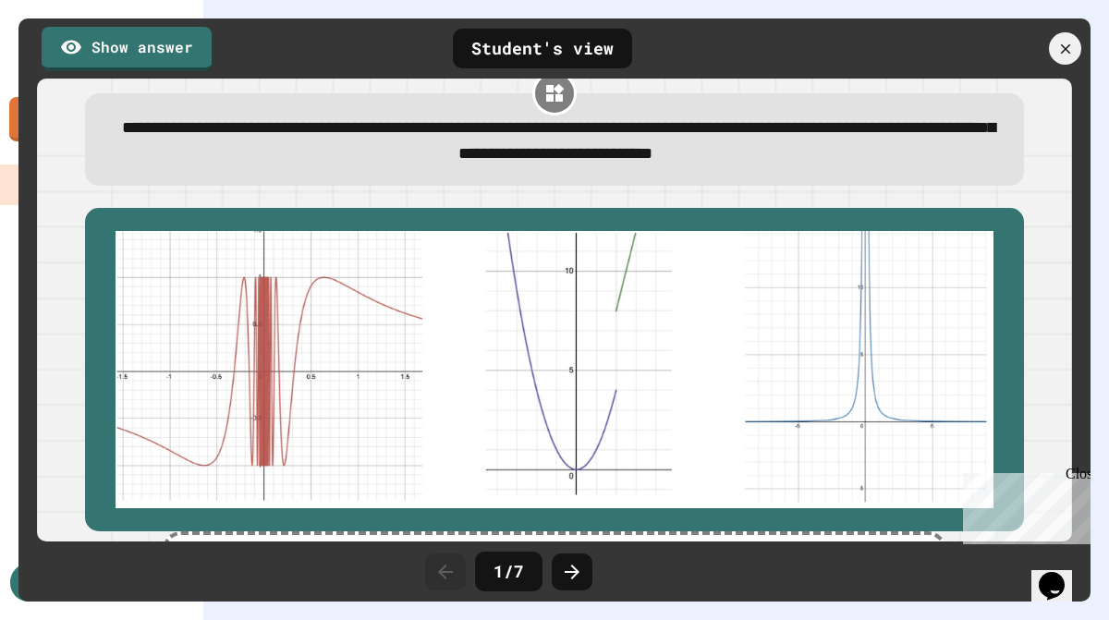
scroll to position [31, 0]
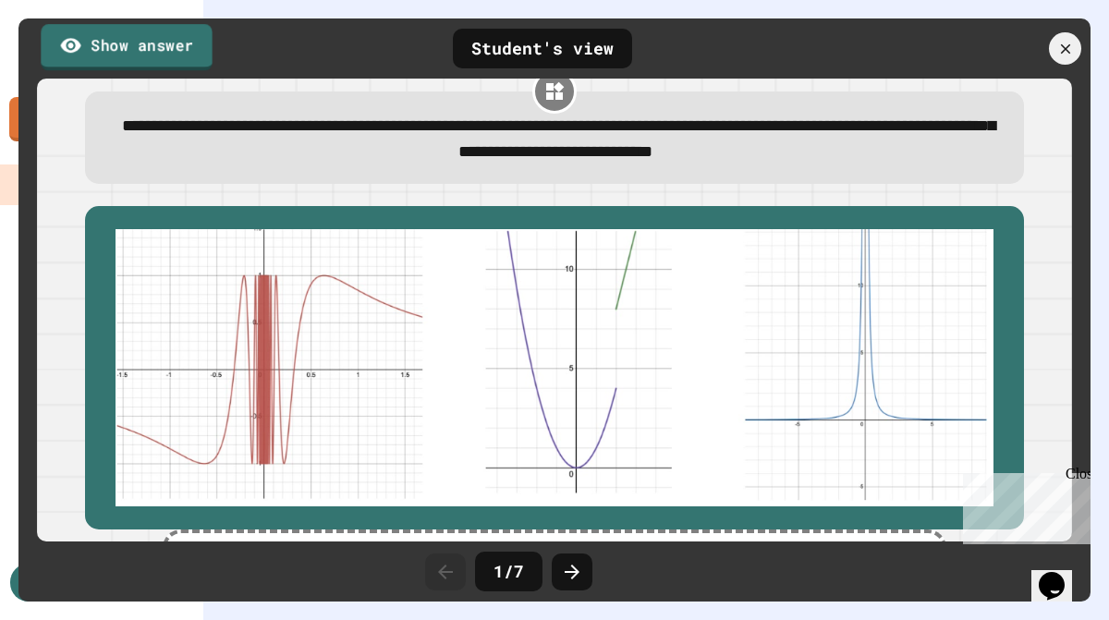
click at [183, 50] on link "Show answer" at bounding box center [126, 47] width 171 height 46
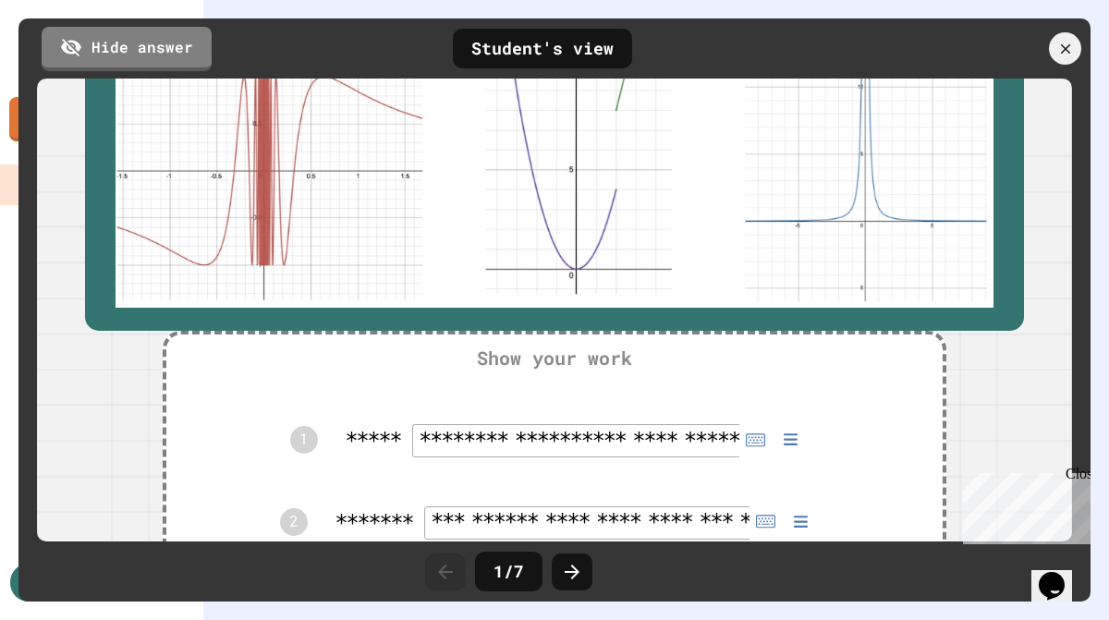
scroll to position [118, 0]
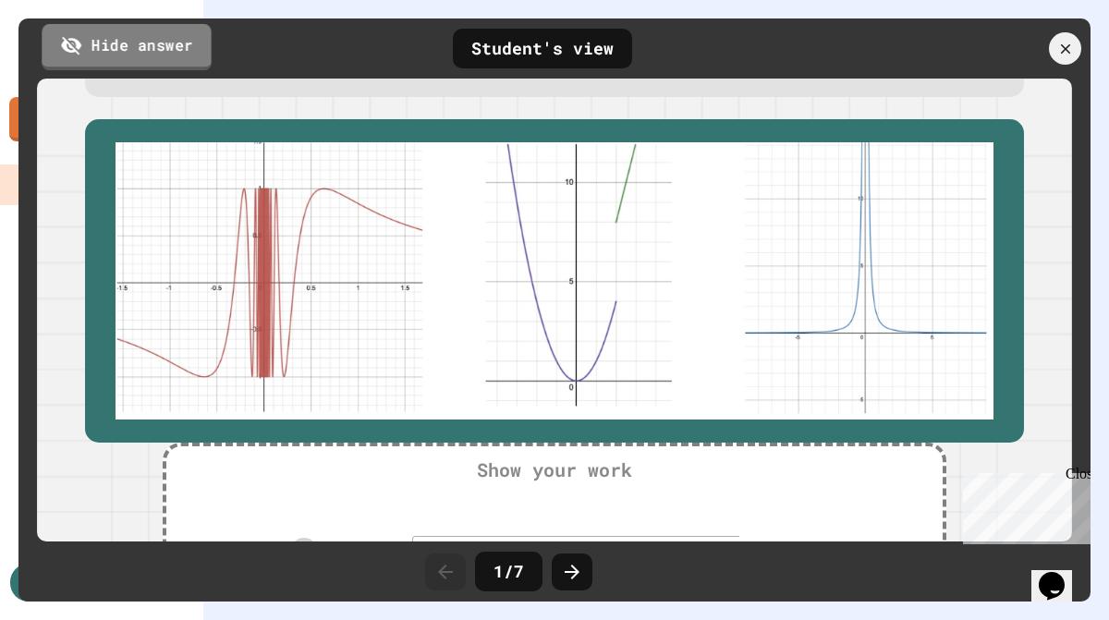
click at [99, 40] on link "Hide answer" at bounding box center [126, 46] width 169 height 46
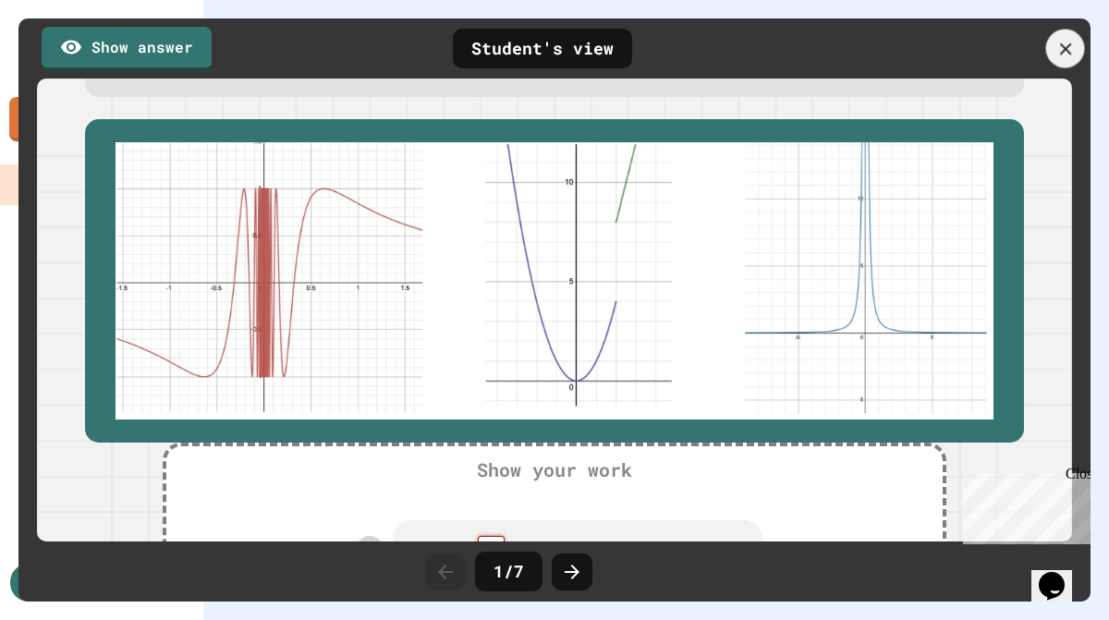
click at [1075, 47] on div at bounding box center [1065, 49] width 39 height 39
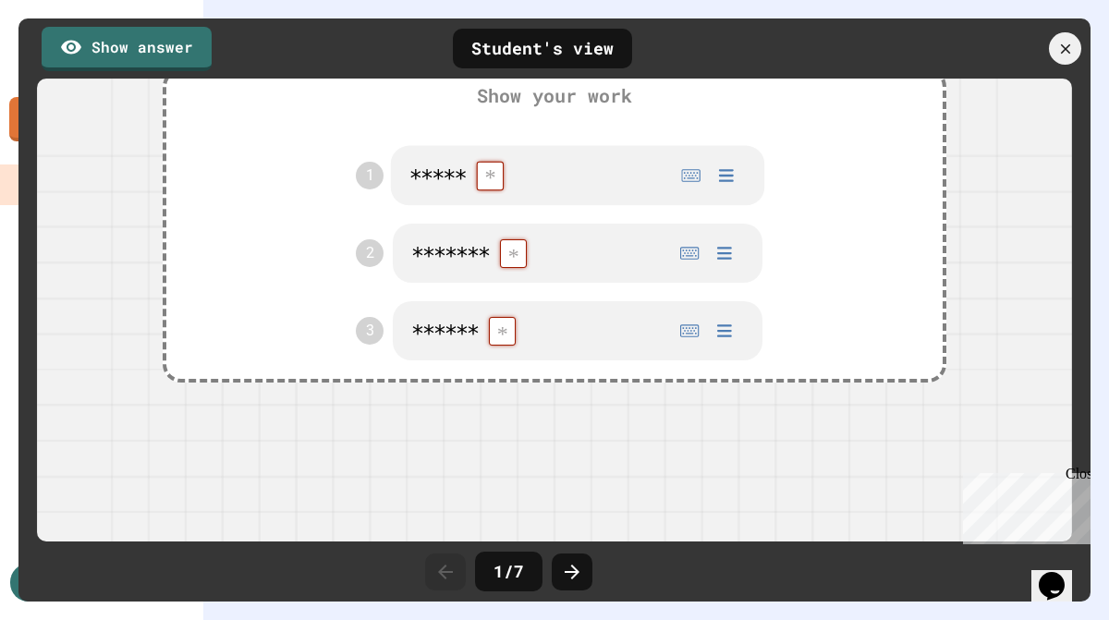
scroll to position [495, 0]
click at [577, 569] on icon at bounding box center [572, 572] width 22 height 22
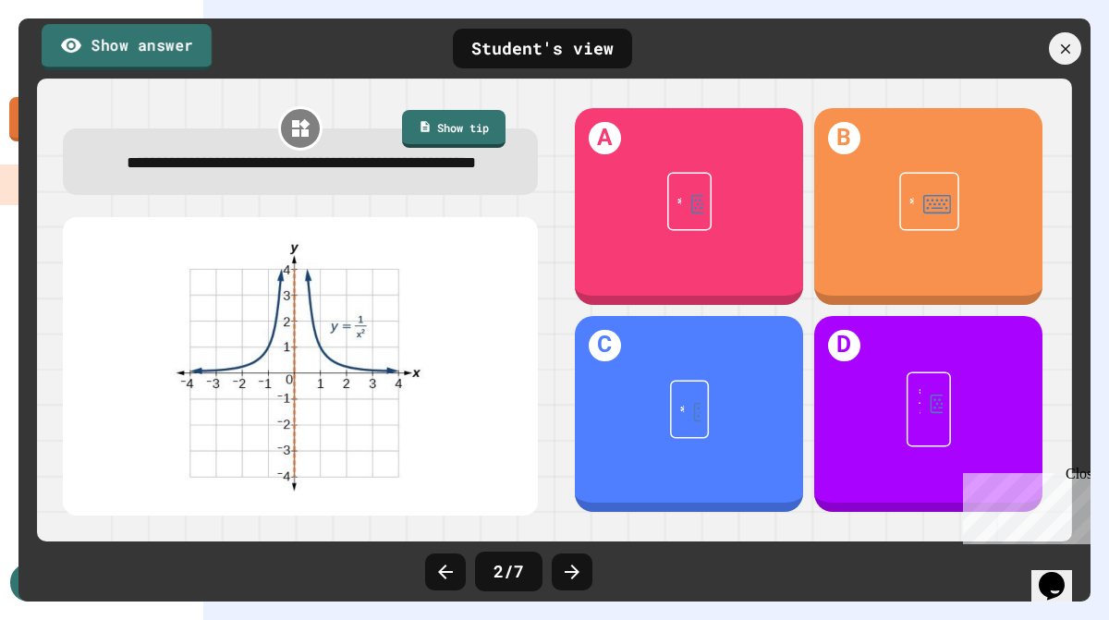
click at [176, 55] on link "Show answer" at bounding box center [127, 47] width 170 height 46
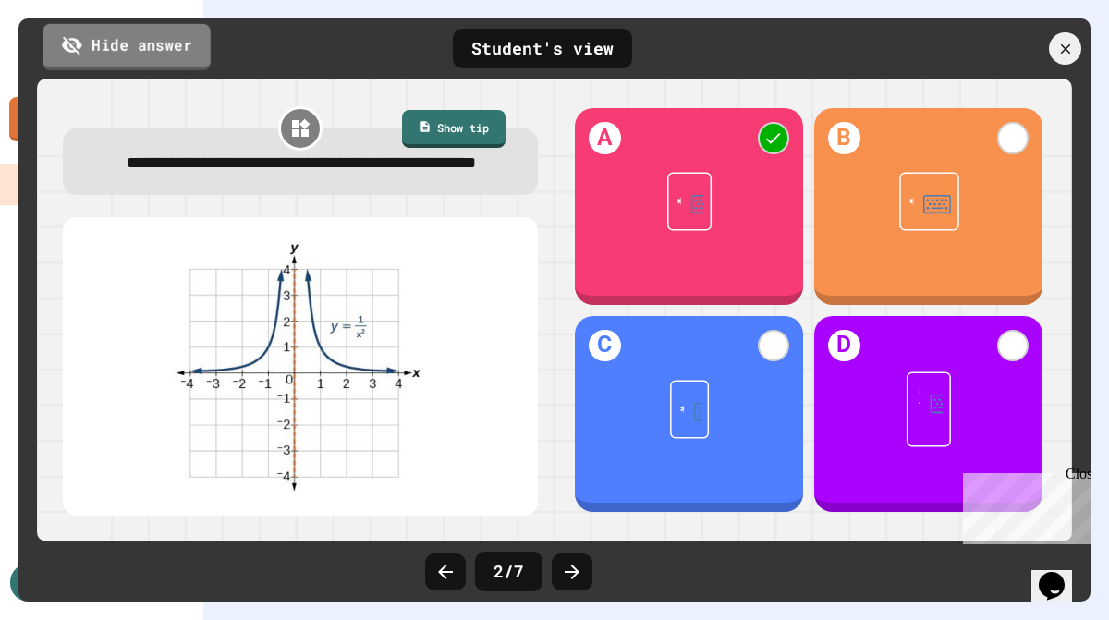
click at [176, 55] on link "Hide answer" at bounding box center [126, 46] width 168 height 46
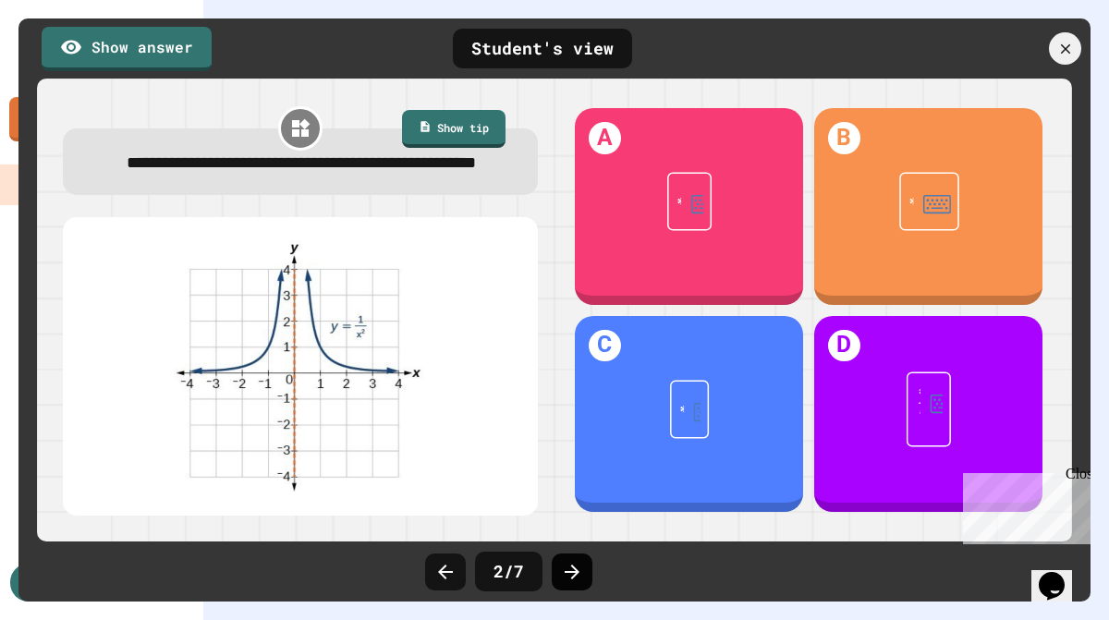
click at [573, 571] on icon at bounding box center [572, 572] width 15 height 15
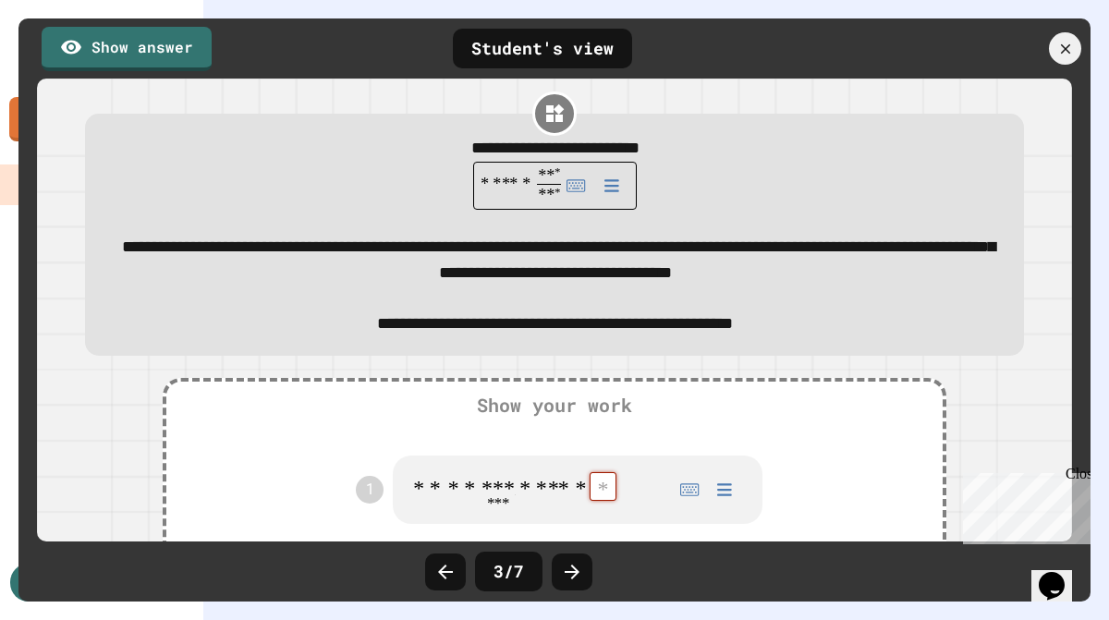
scroll to position [0, 0]
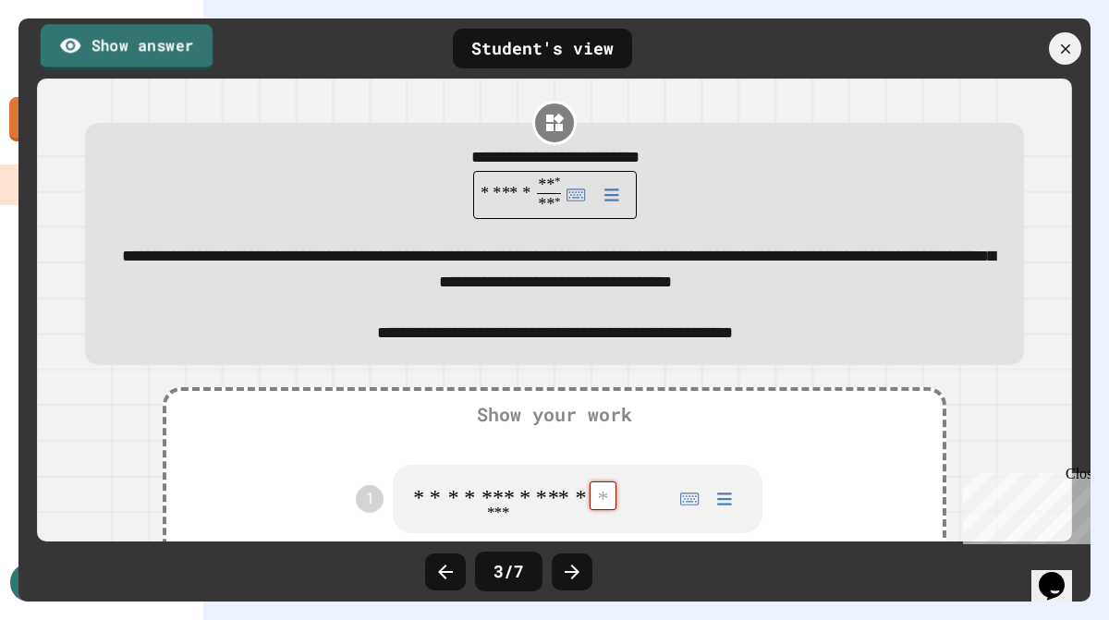
click at [174, 54] on link "Show answer" at bounding box center [127, 47] width 172 height 46
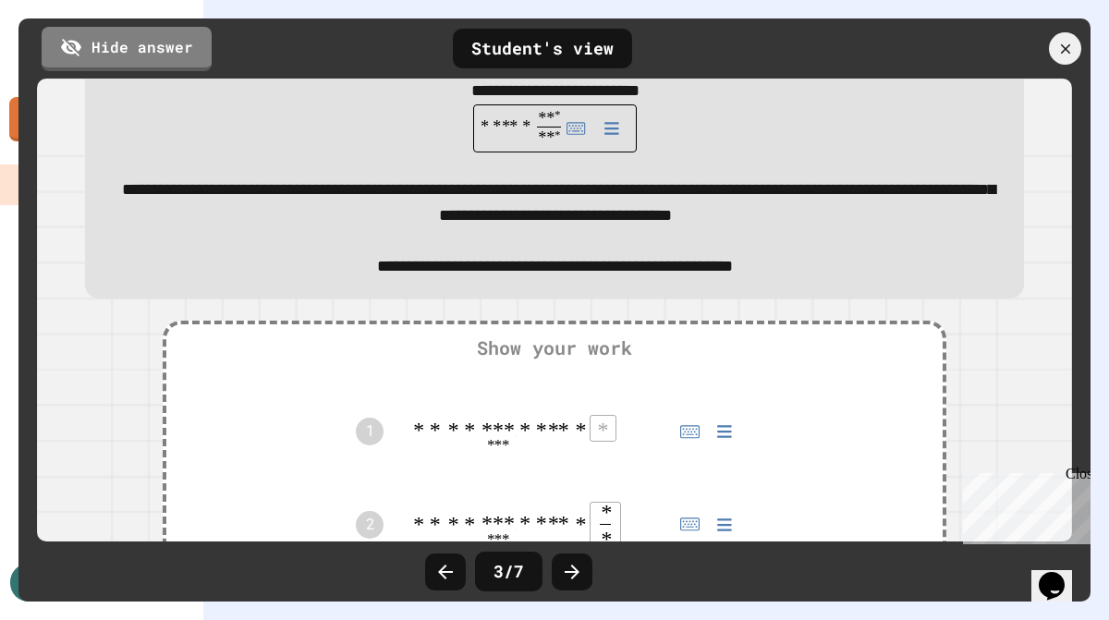
scroll to position [53, 0]
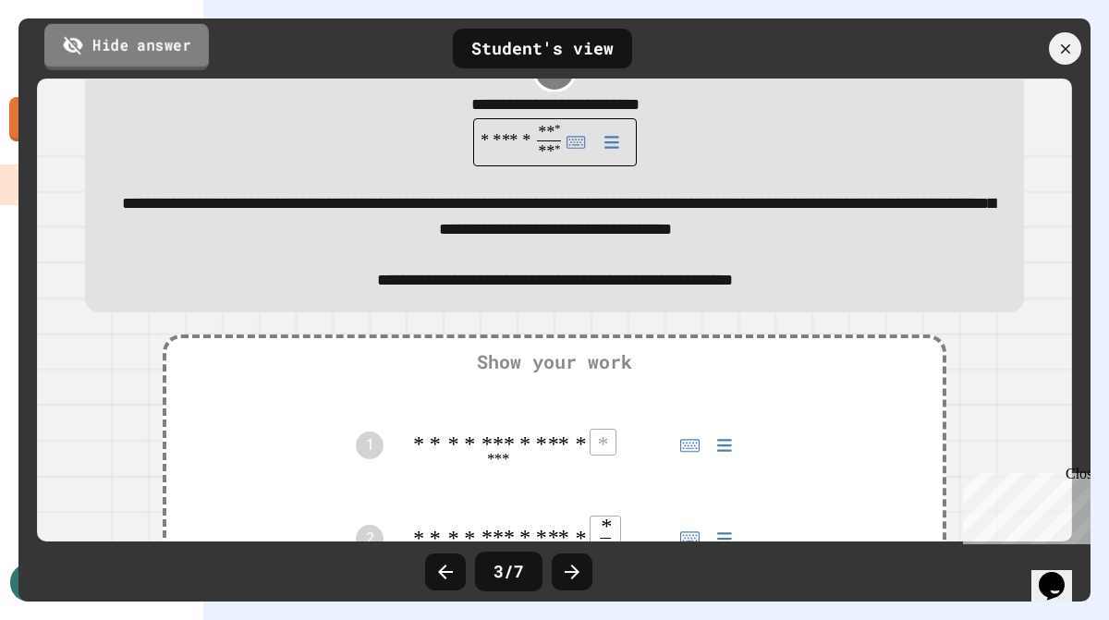
click at [171, 46] on link "Hide answer" at bounding box center [126, 46] width 164 height 46
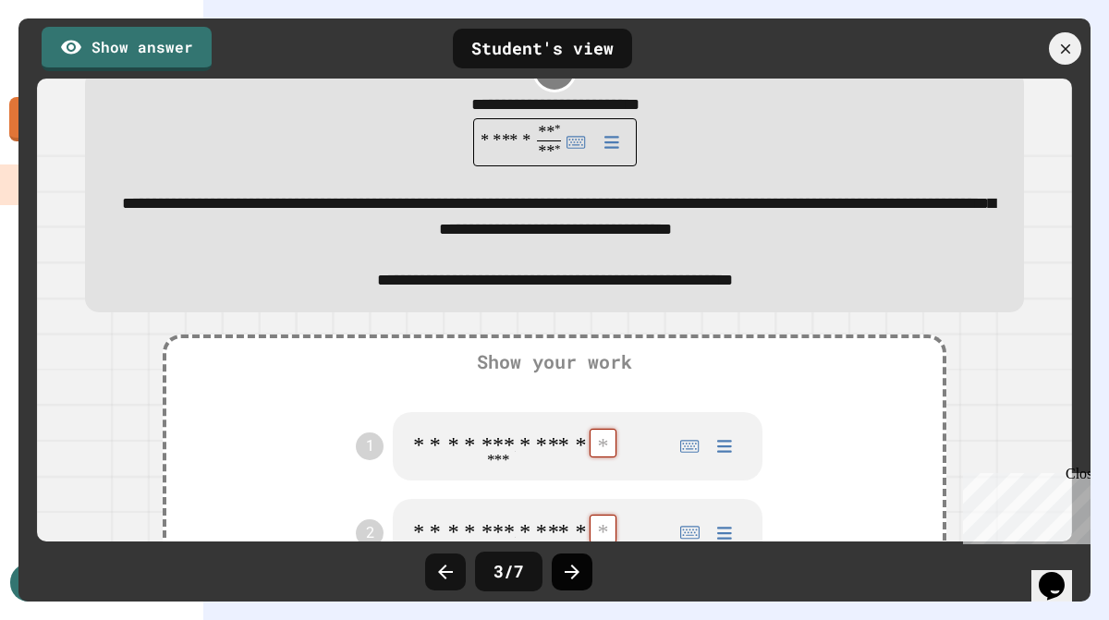
click at [577, 557] on div at bounding box center [572, 571] width 41 height 37
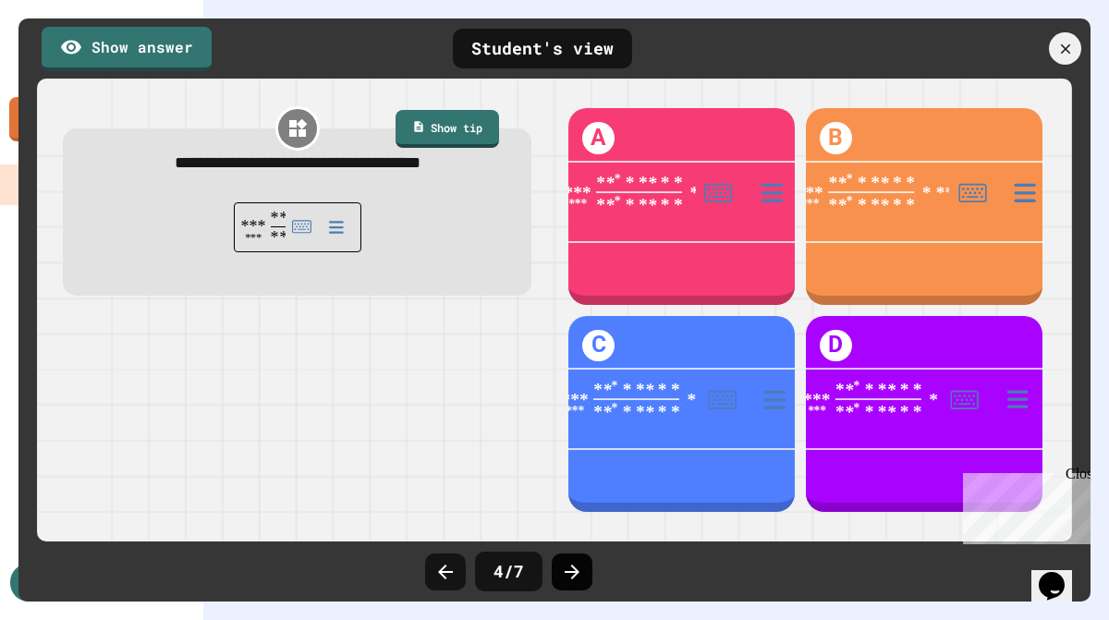
click at [575, 563] on icon at bounding box center [572, 572] width 22 height 22
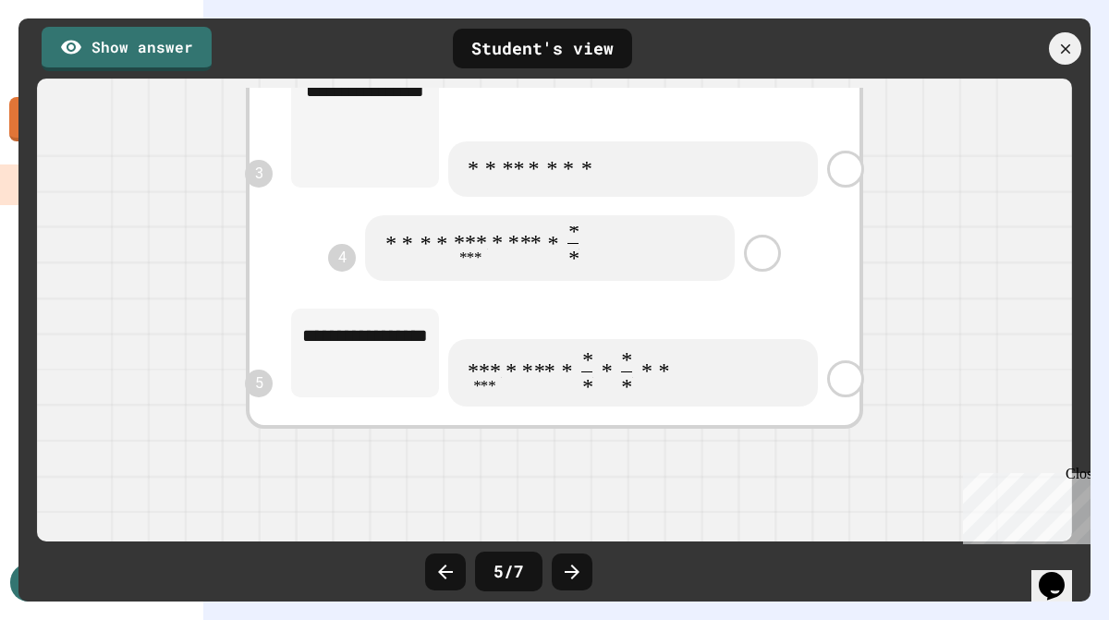
scroll to position [660, 0]
click at [164, 57] on link "Show answer" at bounding box center [126, 46] width 169 height 46
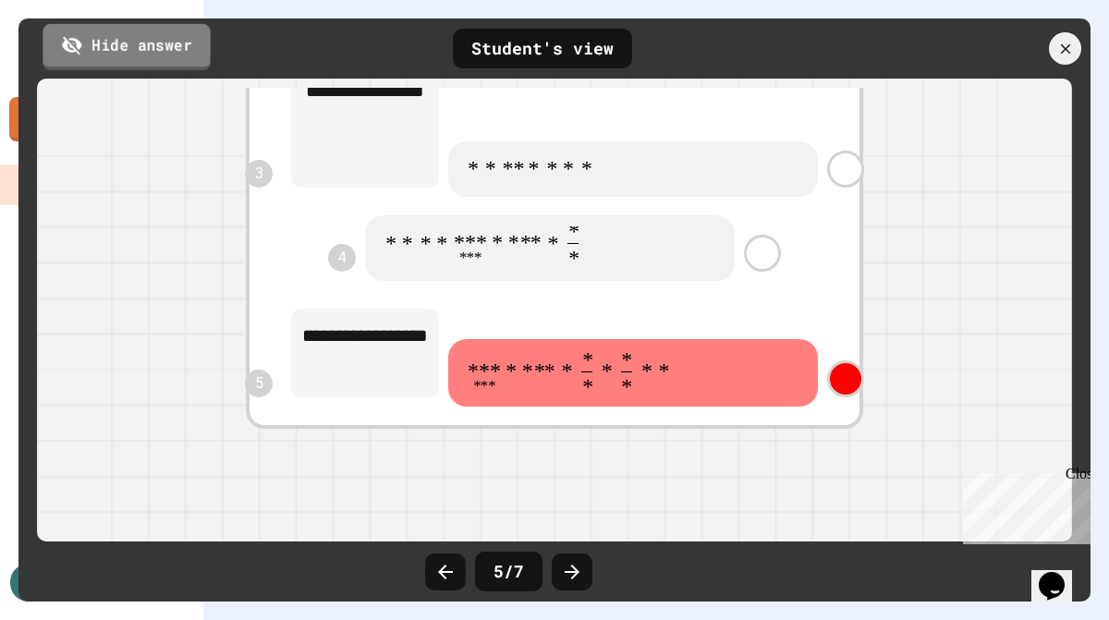
click at [164, 57] on link "Hide answer" at bounding box center [125, 46] width 167 height 46
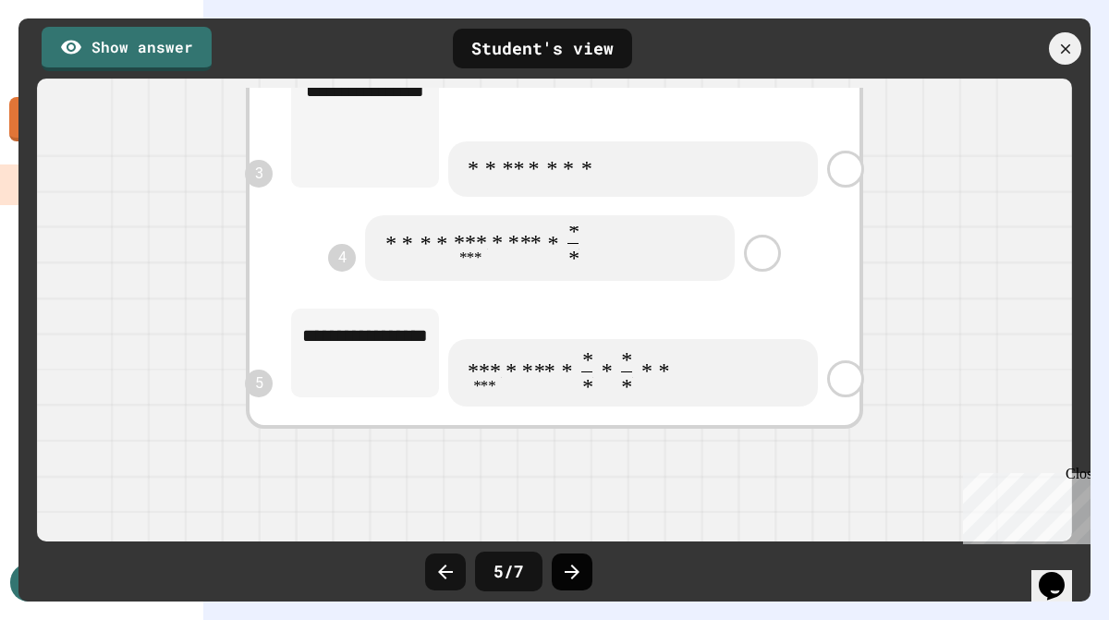
click at [564, 558] on div at bounding box center [572, 571] width 41 height 37
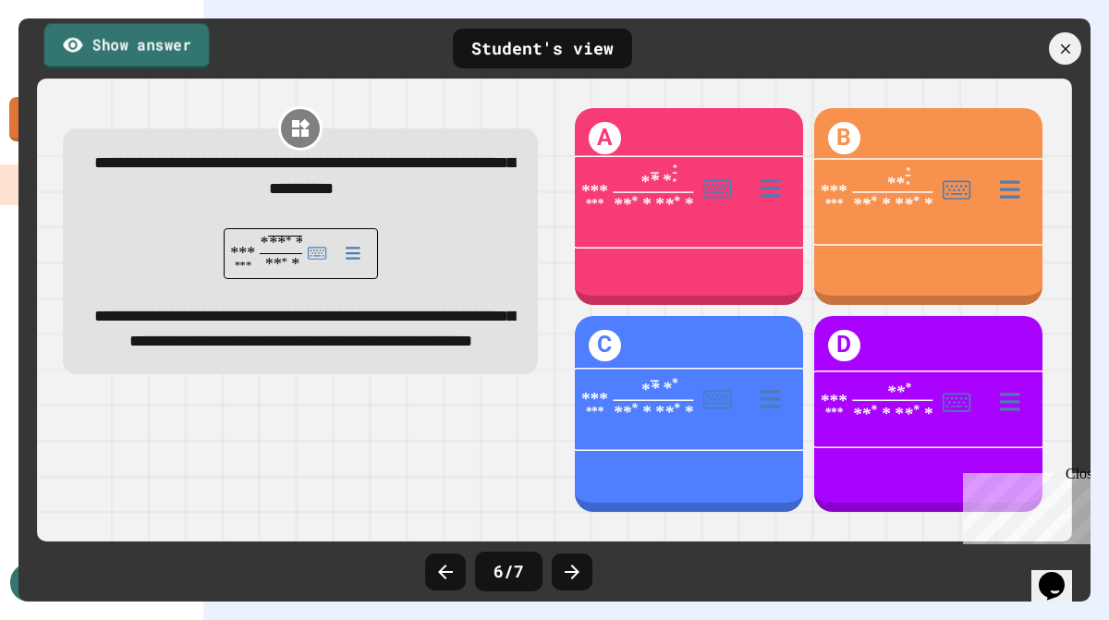
click at [166, 50] on link "Show answer" at bounding box center [126, 46] width 164 height 46
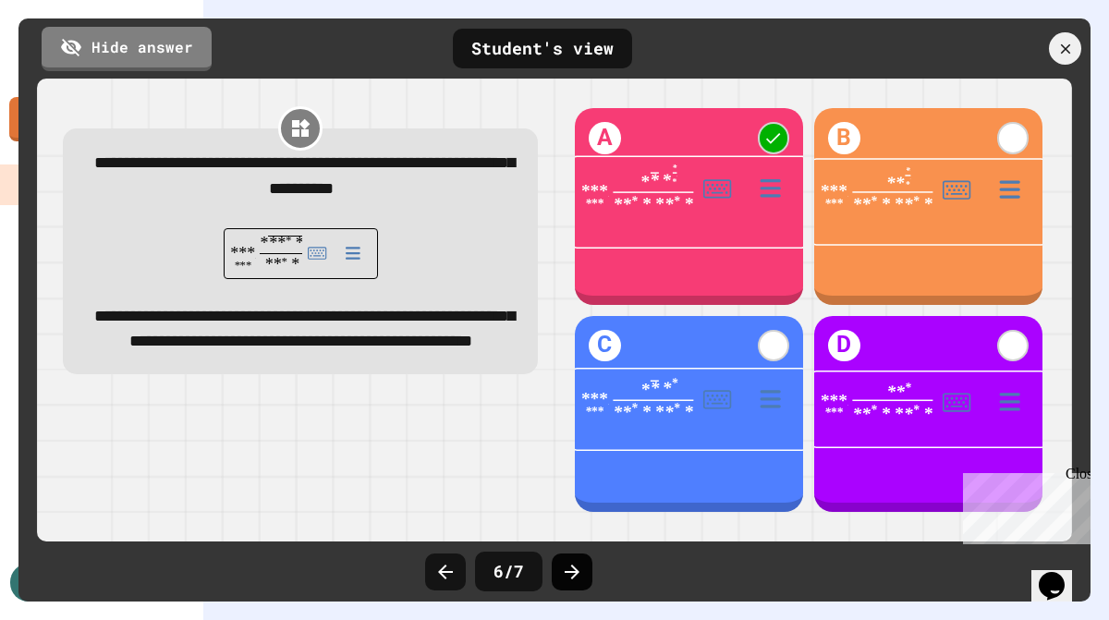
click at [570, 573] on icon at bounding box center [572, 572] width 22 height 22
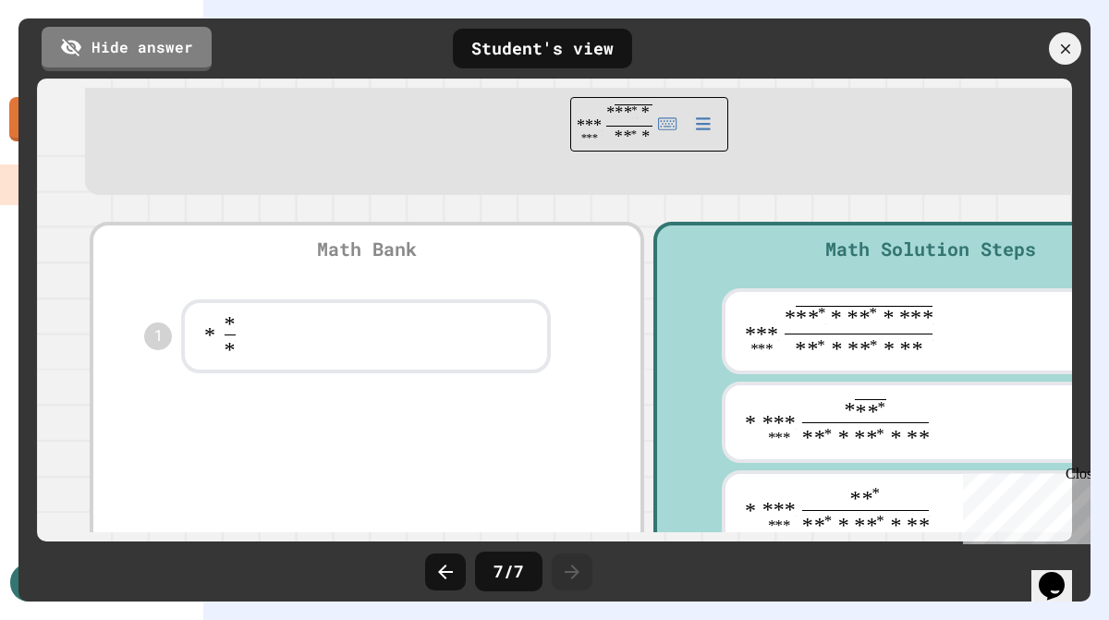
scroll to position [0, 0]
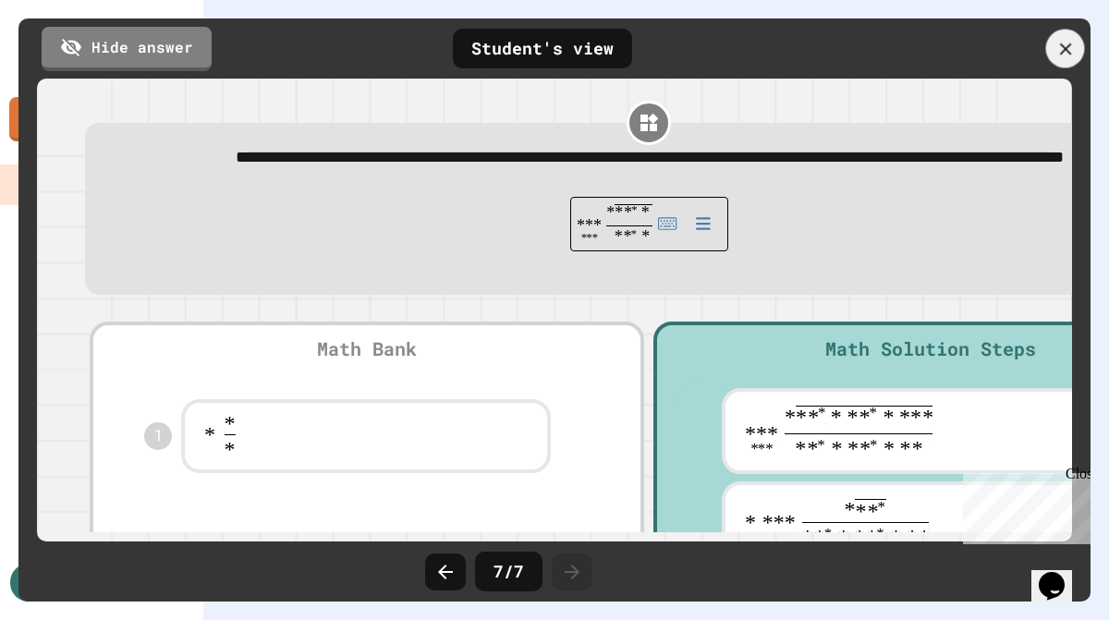
click at [1061, 39] on icon at bounding box center [1065, 49] width 20 height 20
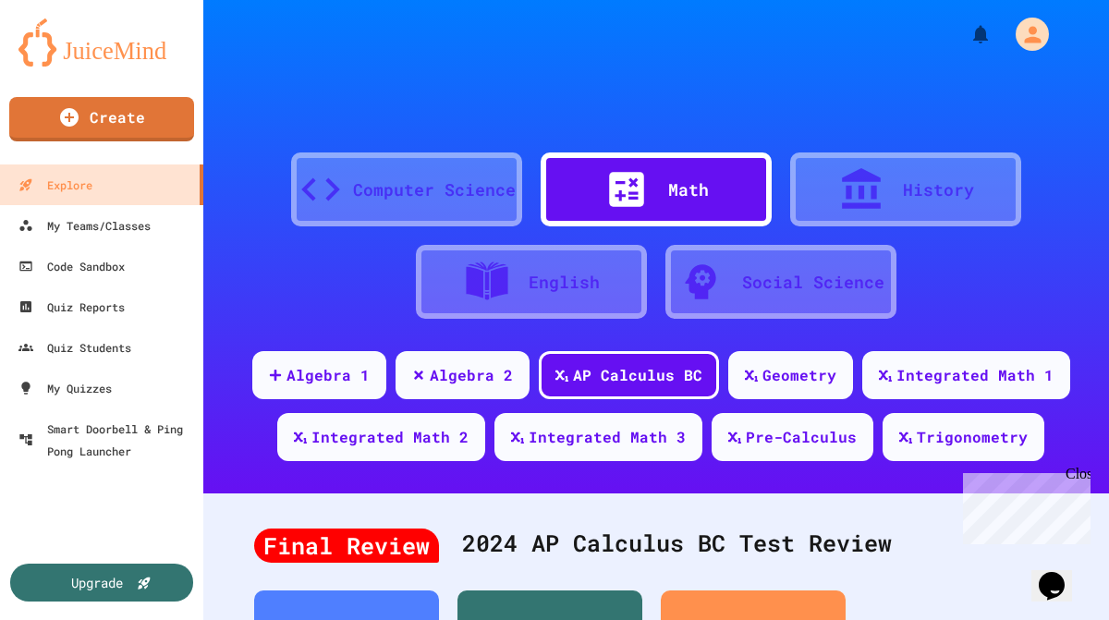
click at [445, 187] on div "Computer Science" at bounding box center [434, 189] width 163 height 25
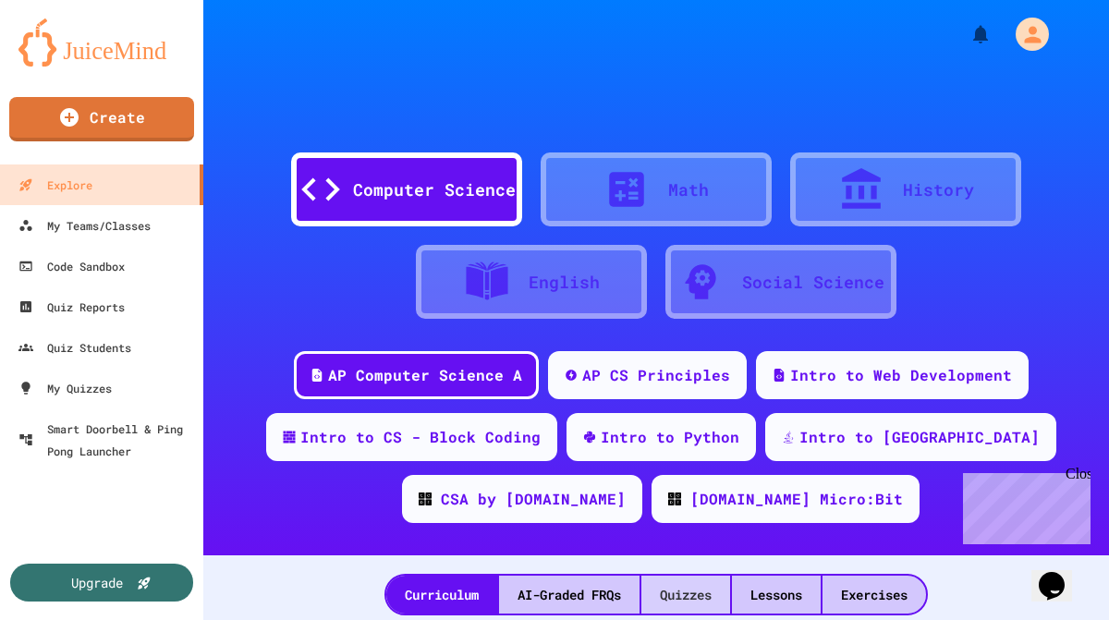
click at [680, 593] on div "Quizzes" at bounding box center [685, 595] width 89 height 38
